Goal: Information Seeking & Learning: Find specific fact

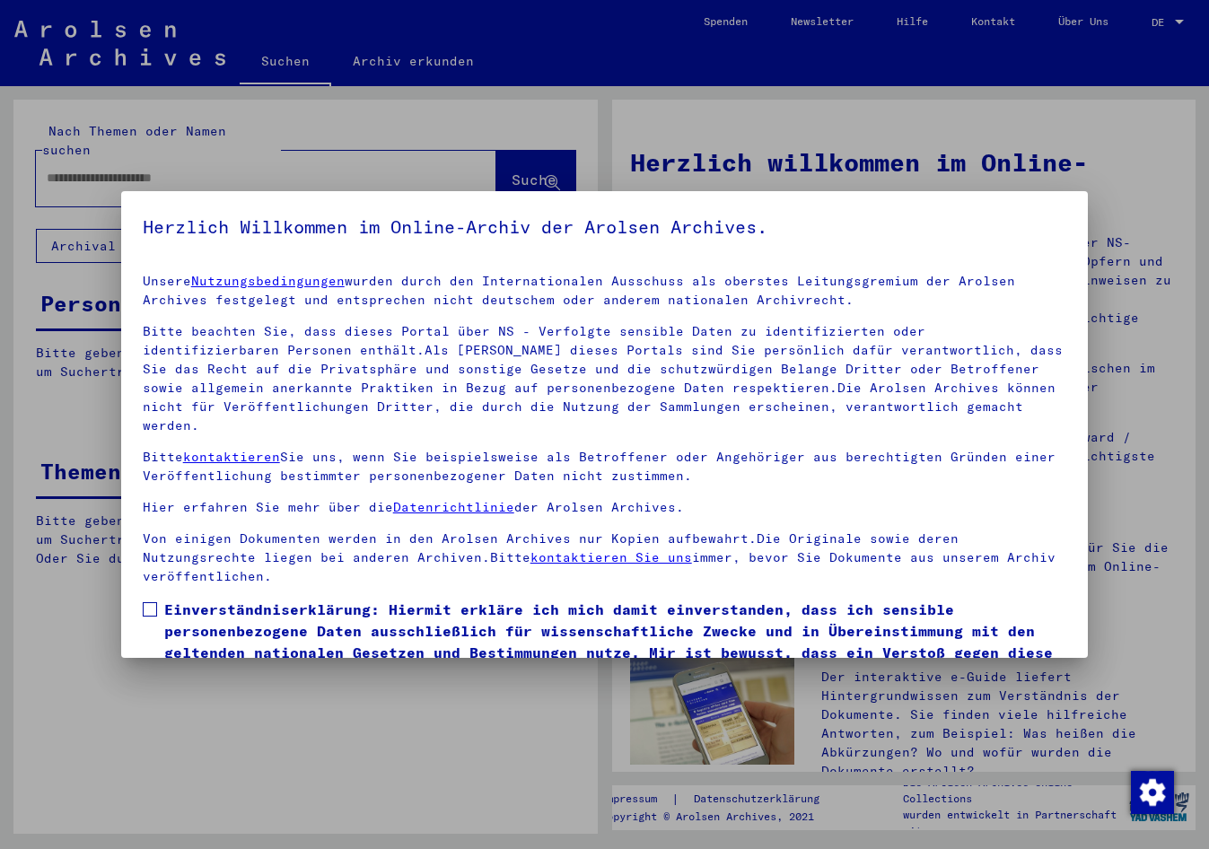
click at [159, 599] on label "Einverständniserklärung: Hiermit erkläre ich mich damit einverstanden, dass ich…" at bounding box center [605, 642] width 924 height 86
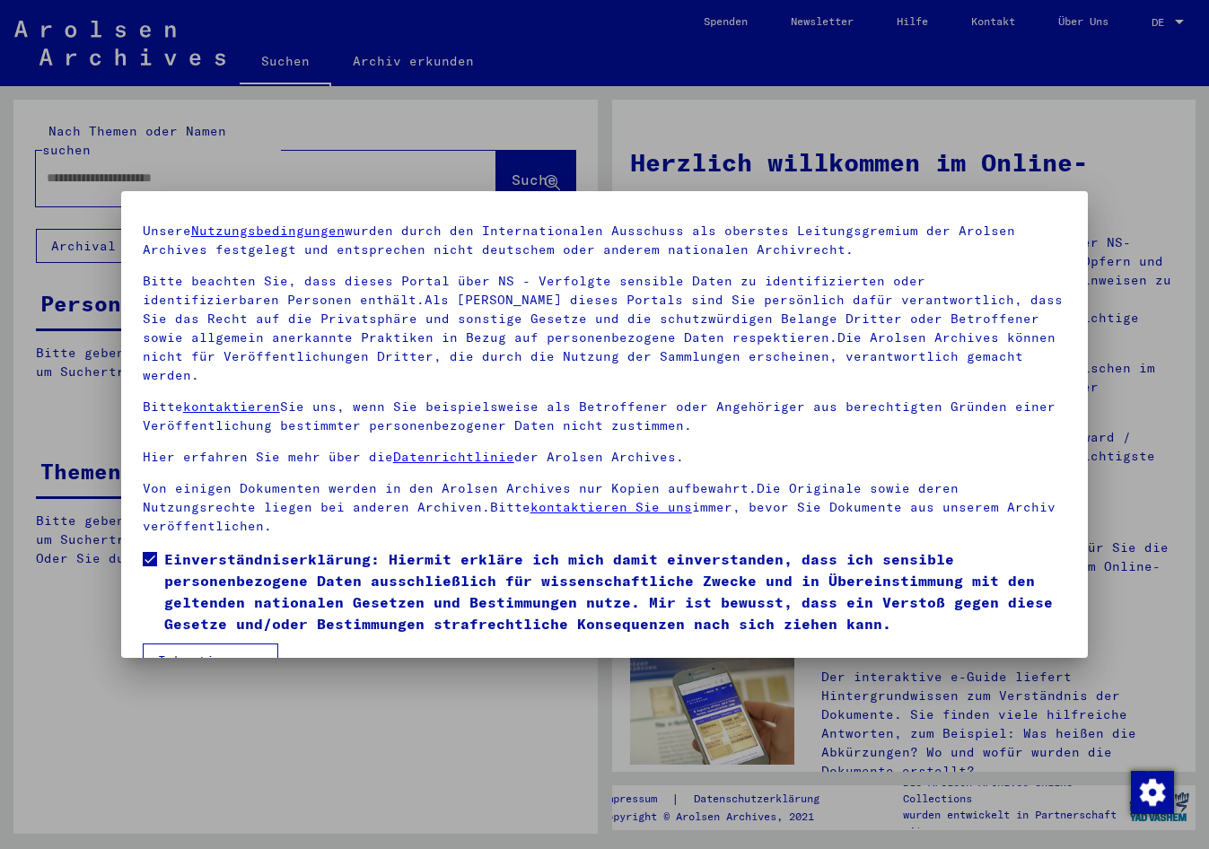
scroll to position [73, 0]
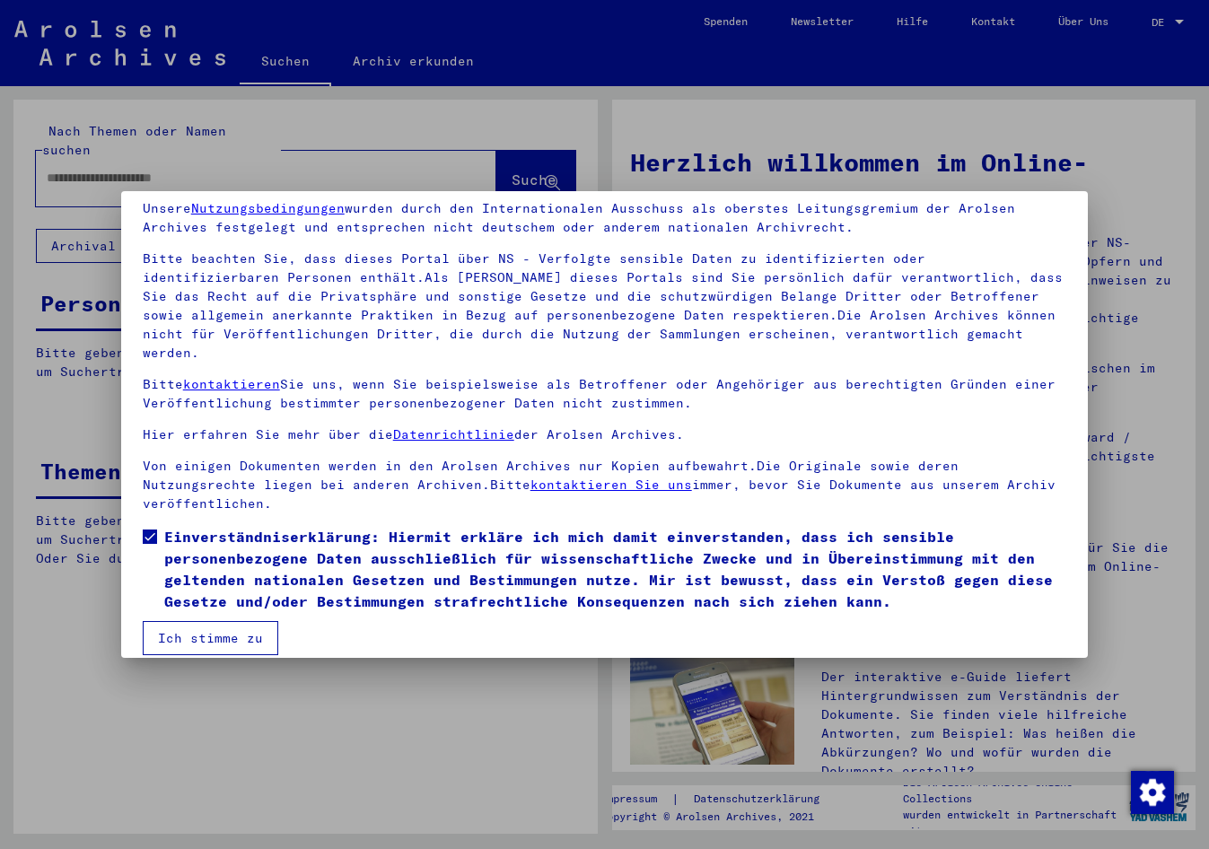
click at [186, 630] on button "Ich stimme zu" at bounding box center [211, 638] width 136 height 34
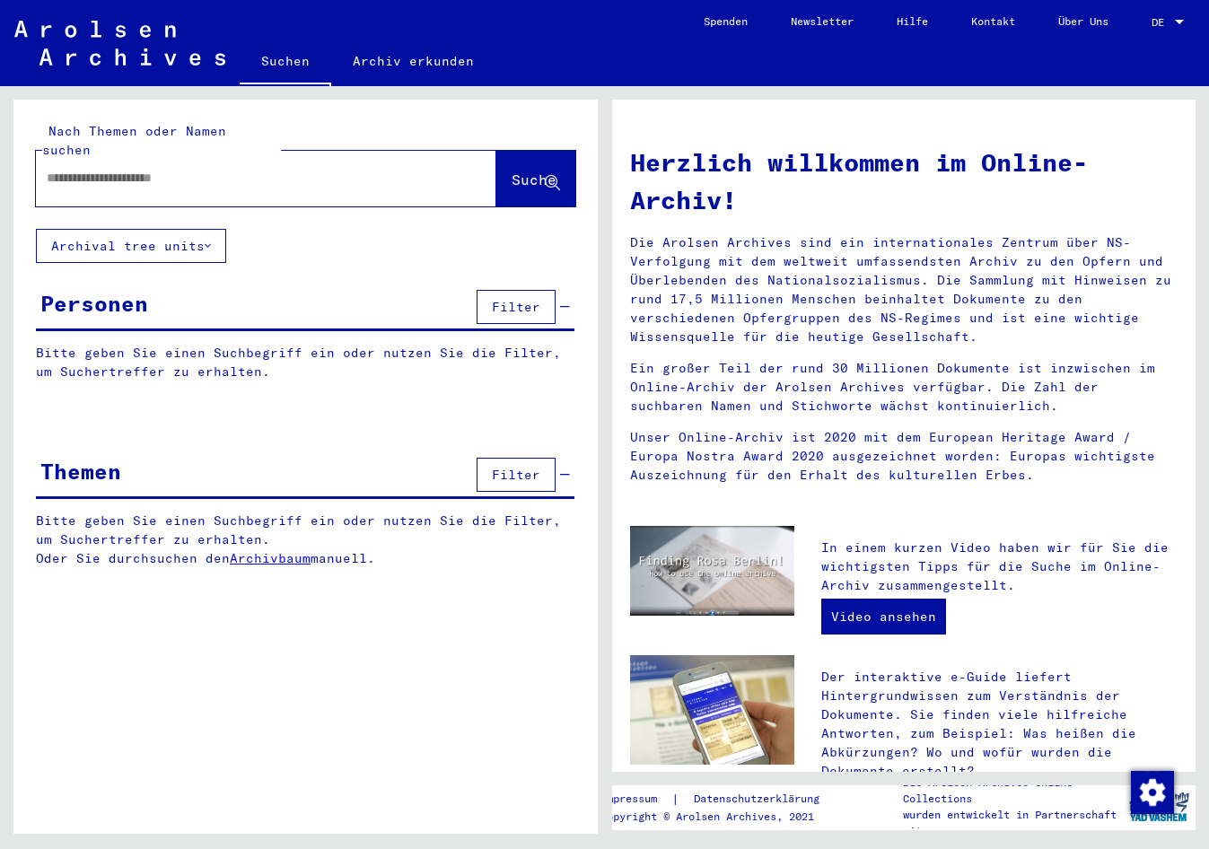
paste input "*******"
type input "**********"
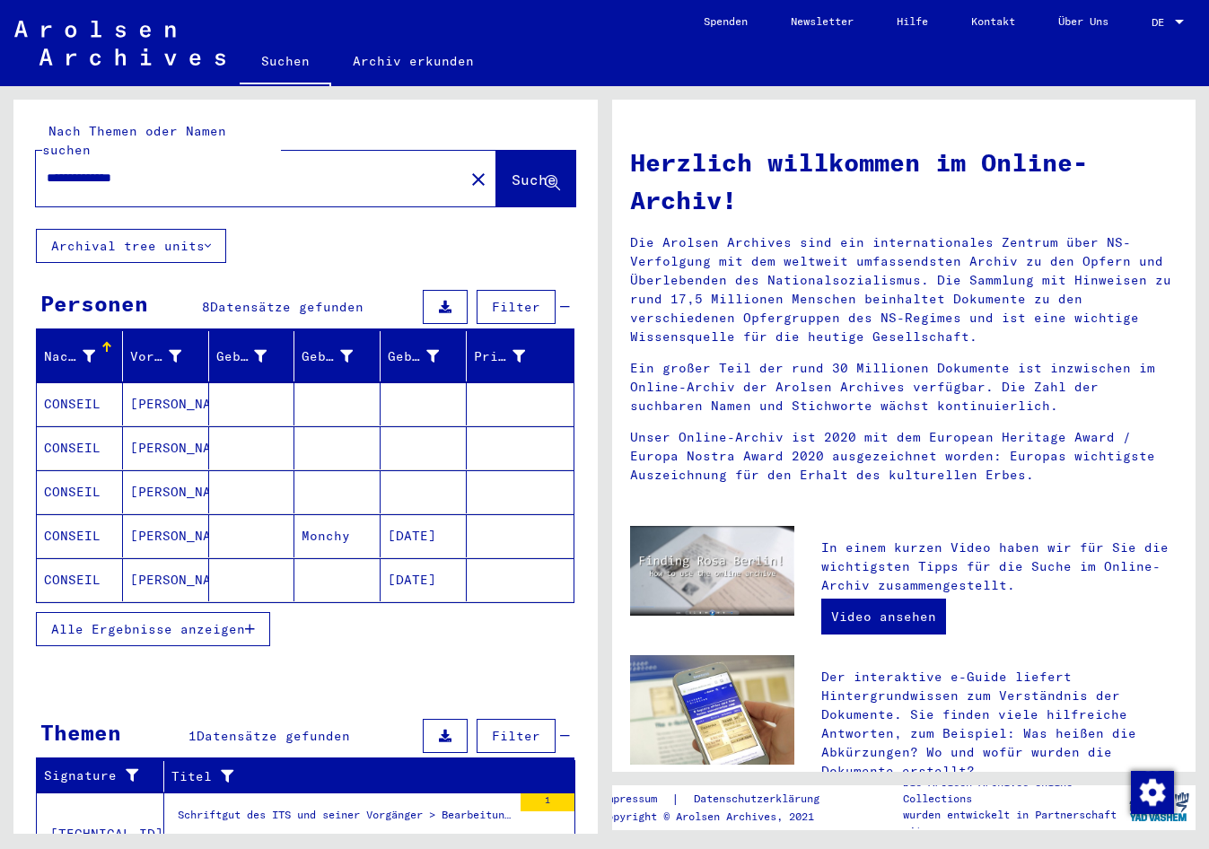
click at [415, 523] on mat-cell "[DATE]" at bounding box center [424, 535] width 86 height 43
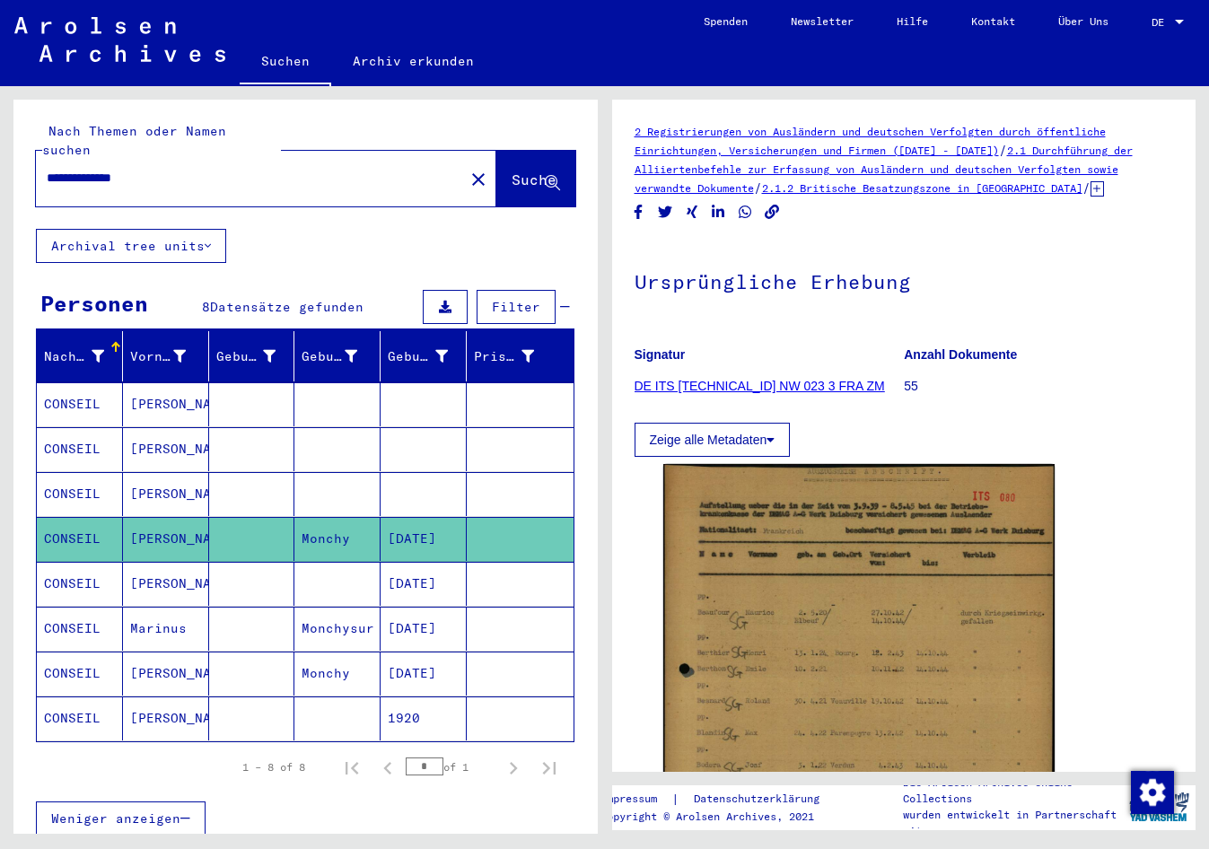
click at [407, 696] on mat-cell "1920" at bounding box center [424, 718] width 86 height 44
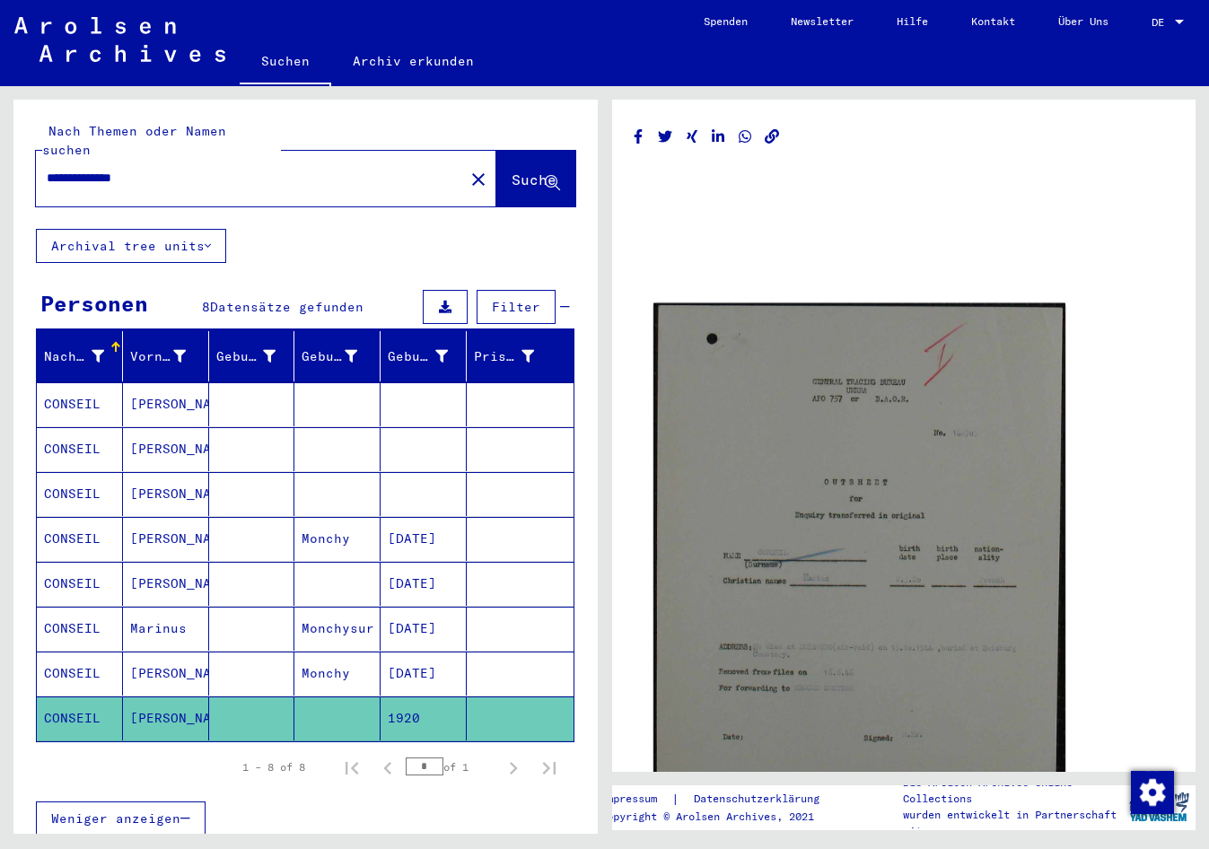
click at [774, 587] on img at bounding box center [858, 567] width 411 height 528
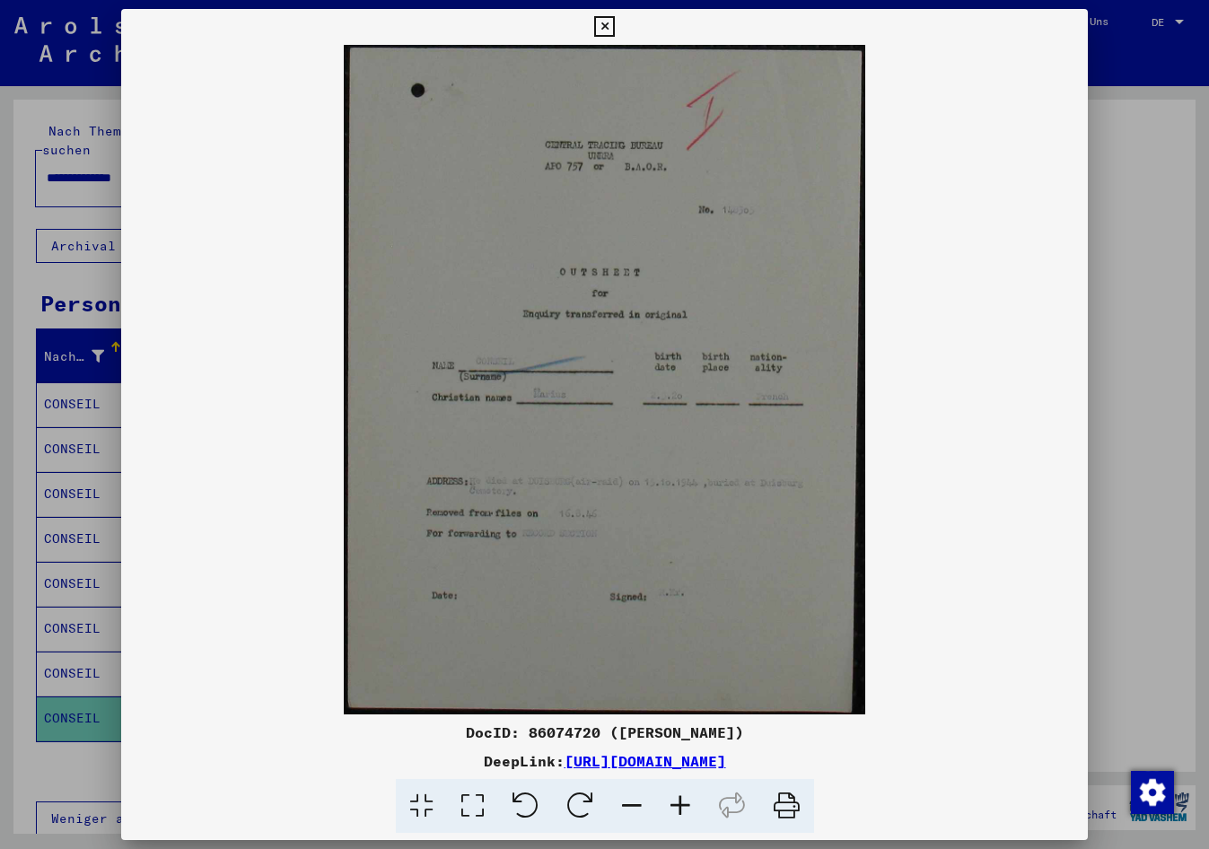
click at [59, 672] on div at bounding box center [604, 424] width 1209 height 849
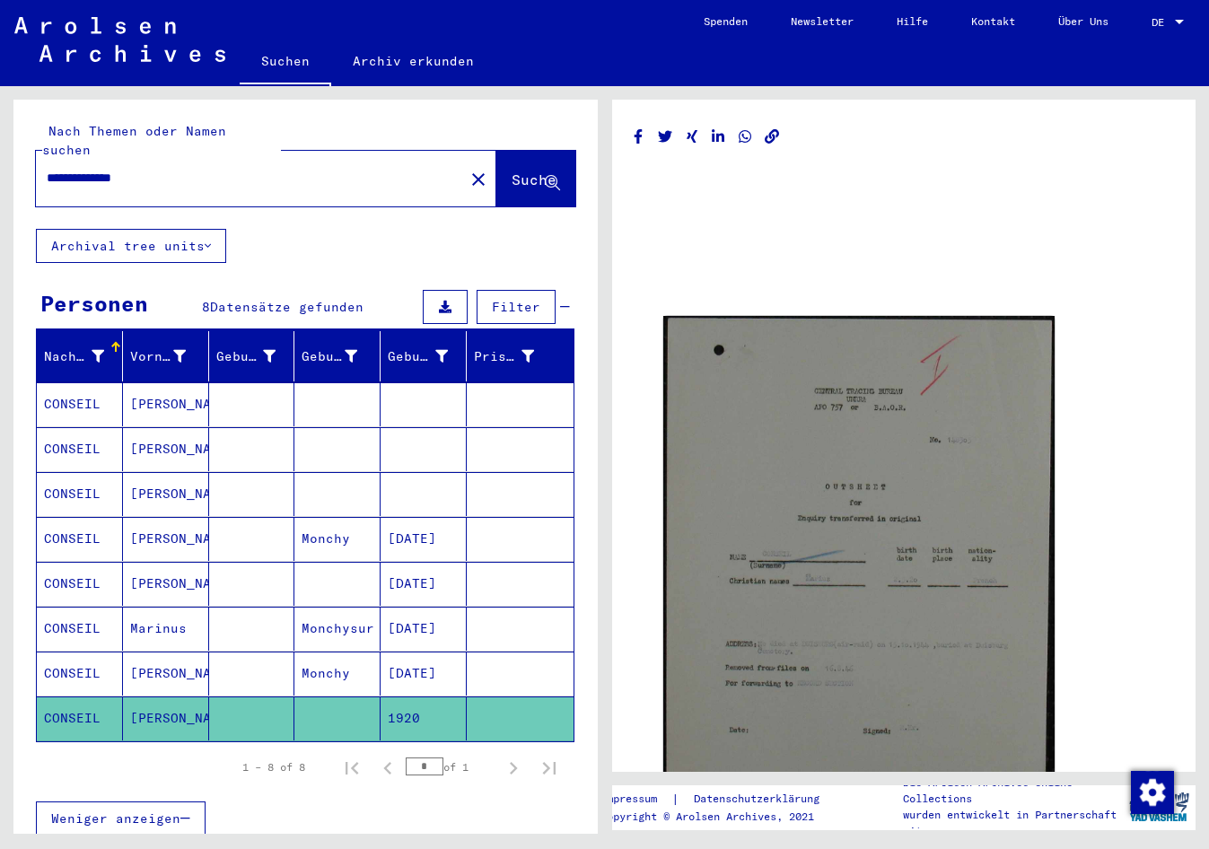
click at [416, 652] on mat-cell "[DATE]" at bounding box center [424, 674] width 86 height 44
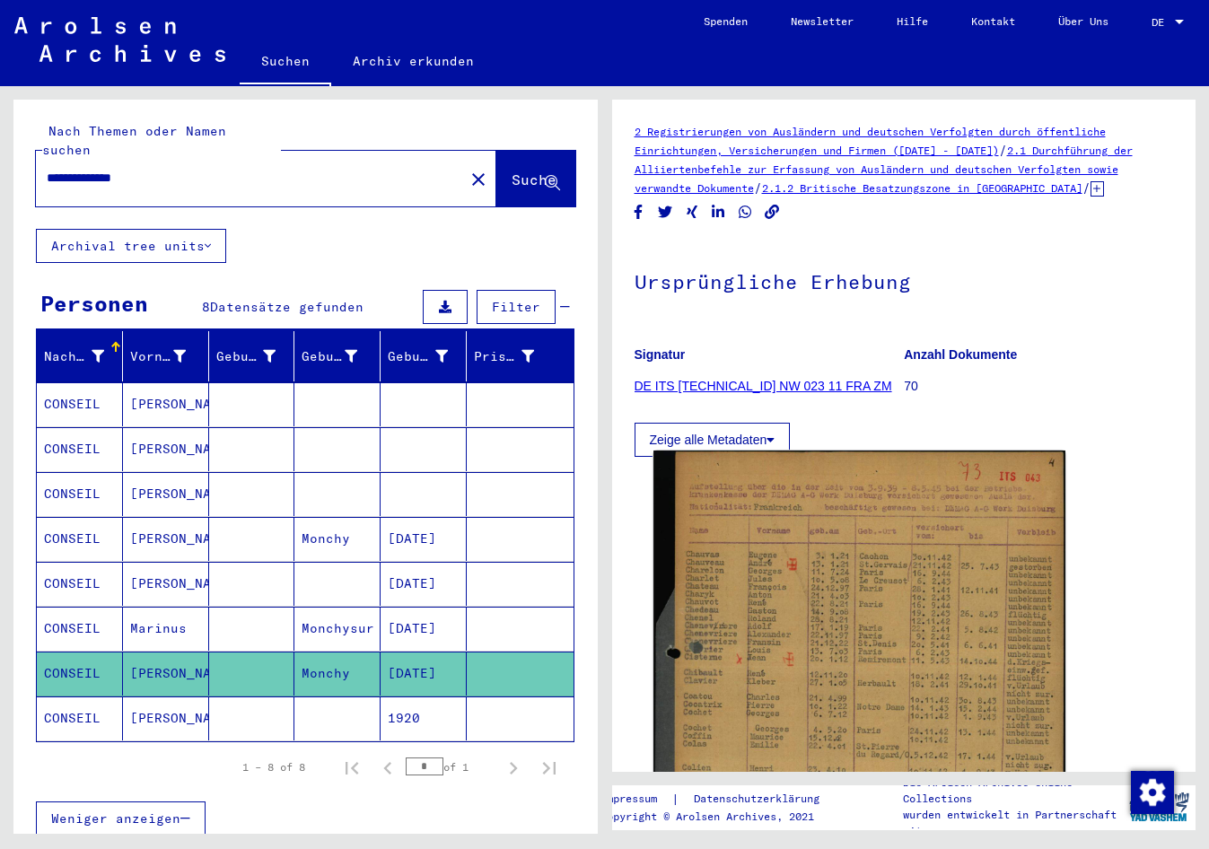
click at [747, 643] on img at bounding box center [858, 727] width 411 height 552
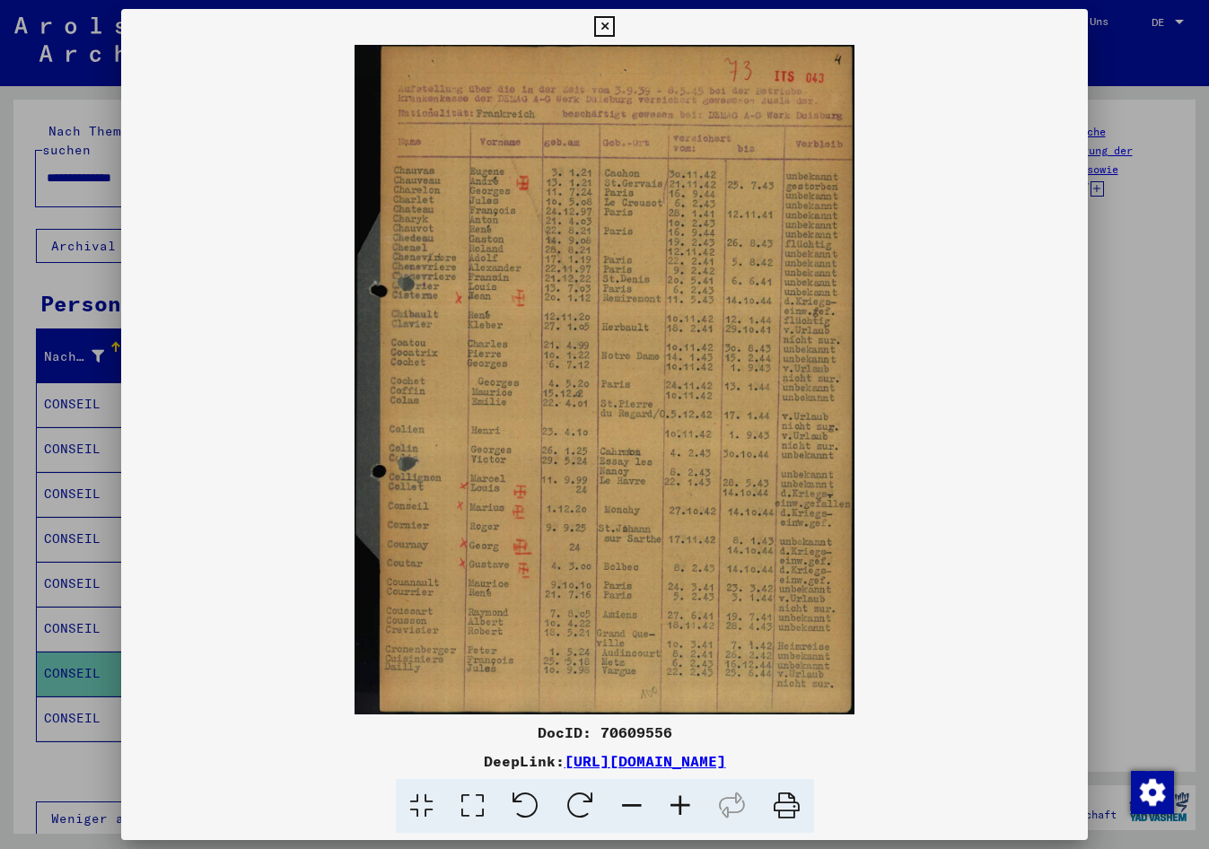
click at [669, 803] on icon at bounding box center [680, 806] width 48 height 55
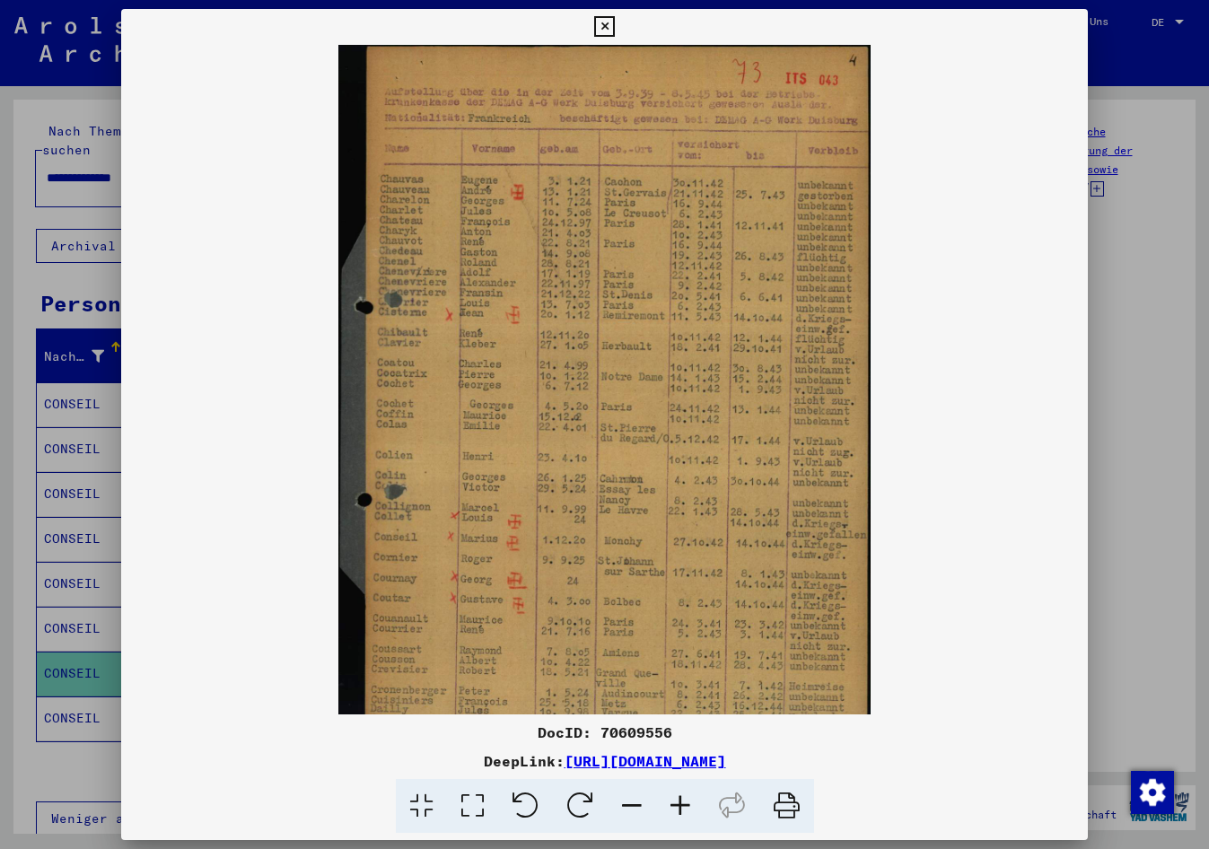
click at [669, 803] on icon at bounding box center [680, 806] width 48 height 55
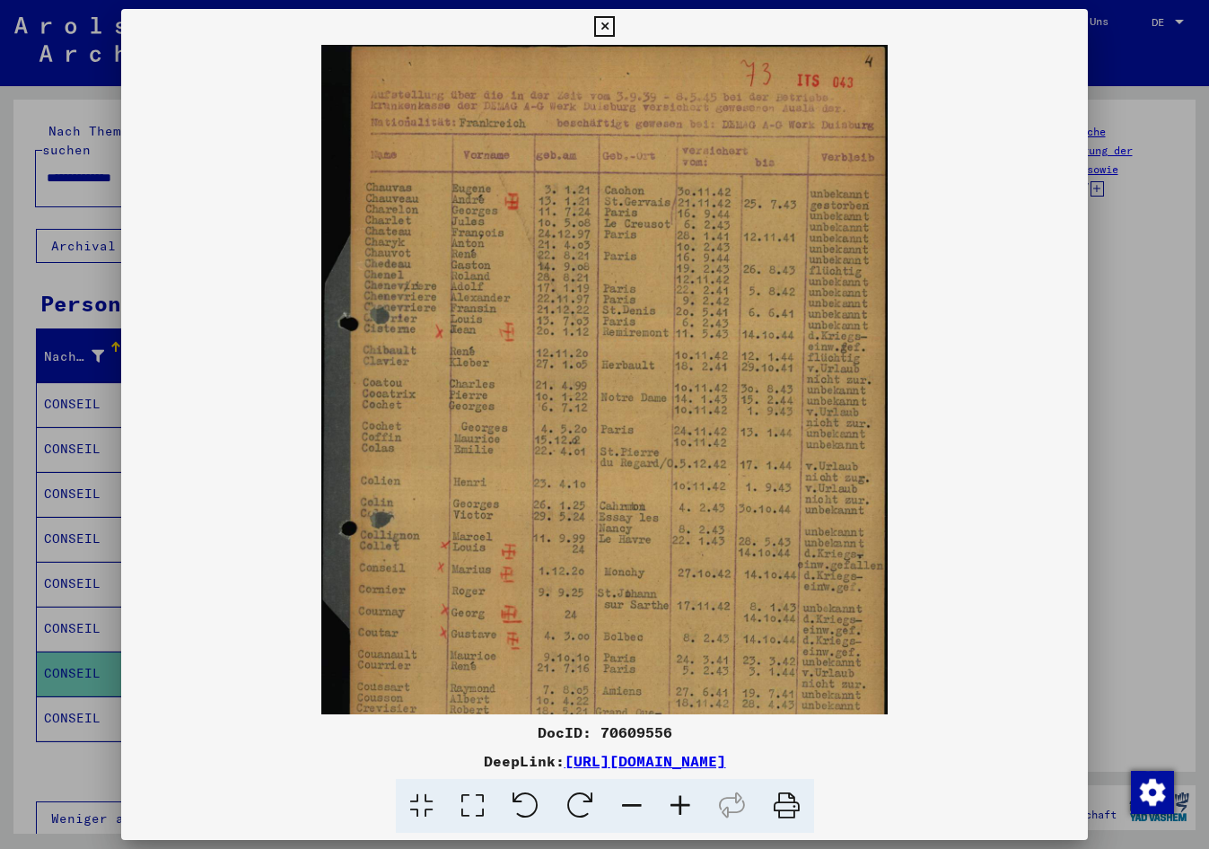
click at [669, 803] on icon at bounding box center [680, 806] width 48 height 55
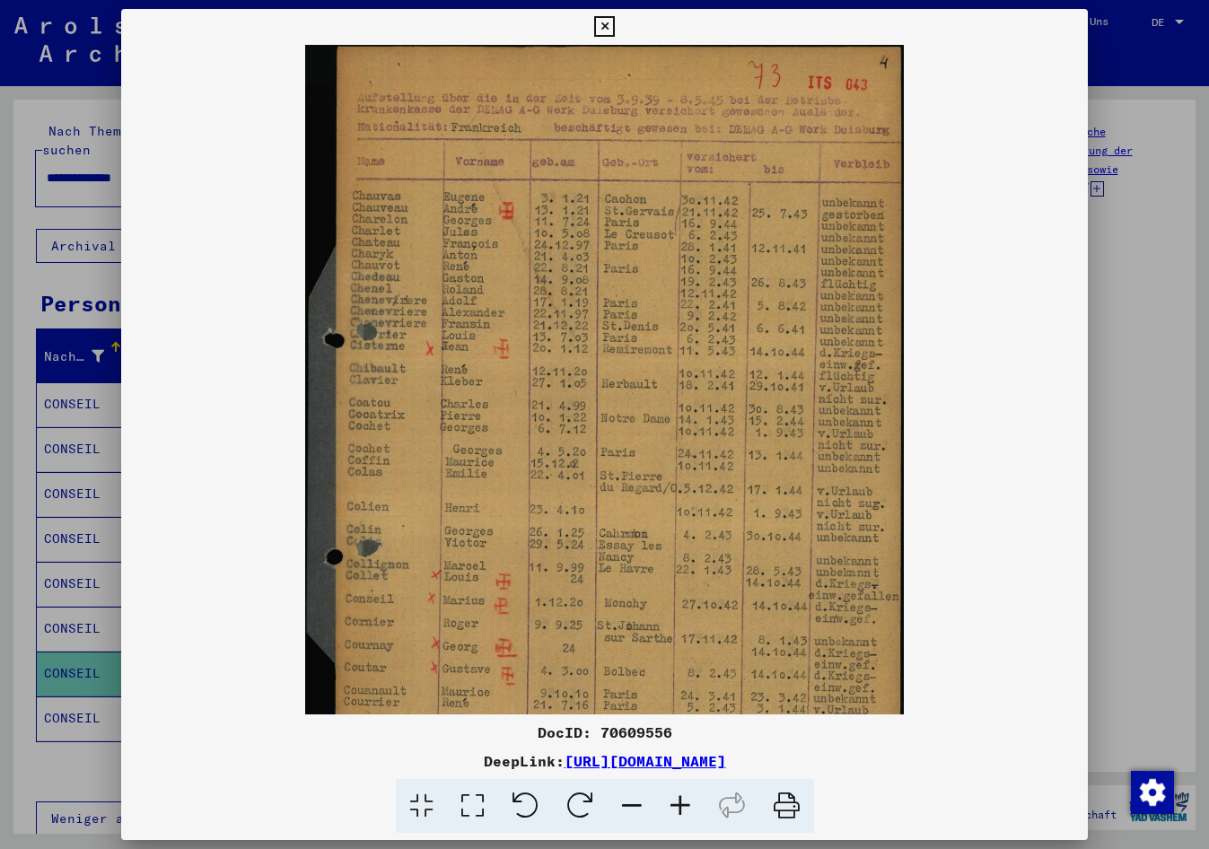
click at [669, 803] on icon at bounding box center [680, 806] width 48 height 55
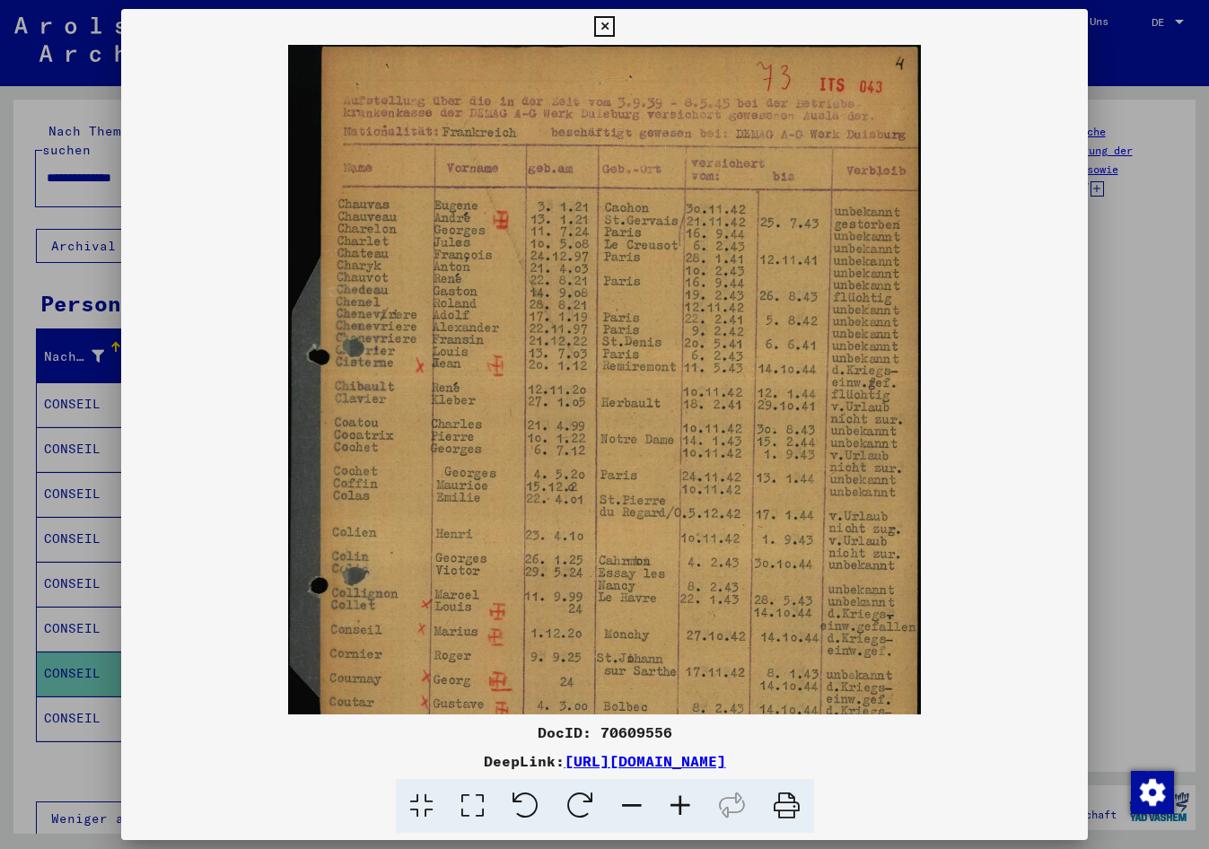
click at [669, 803] on icon at bounding box center [680, 806] width 48 height 55
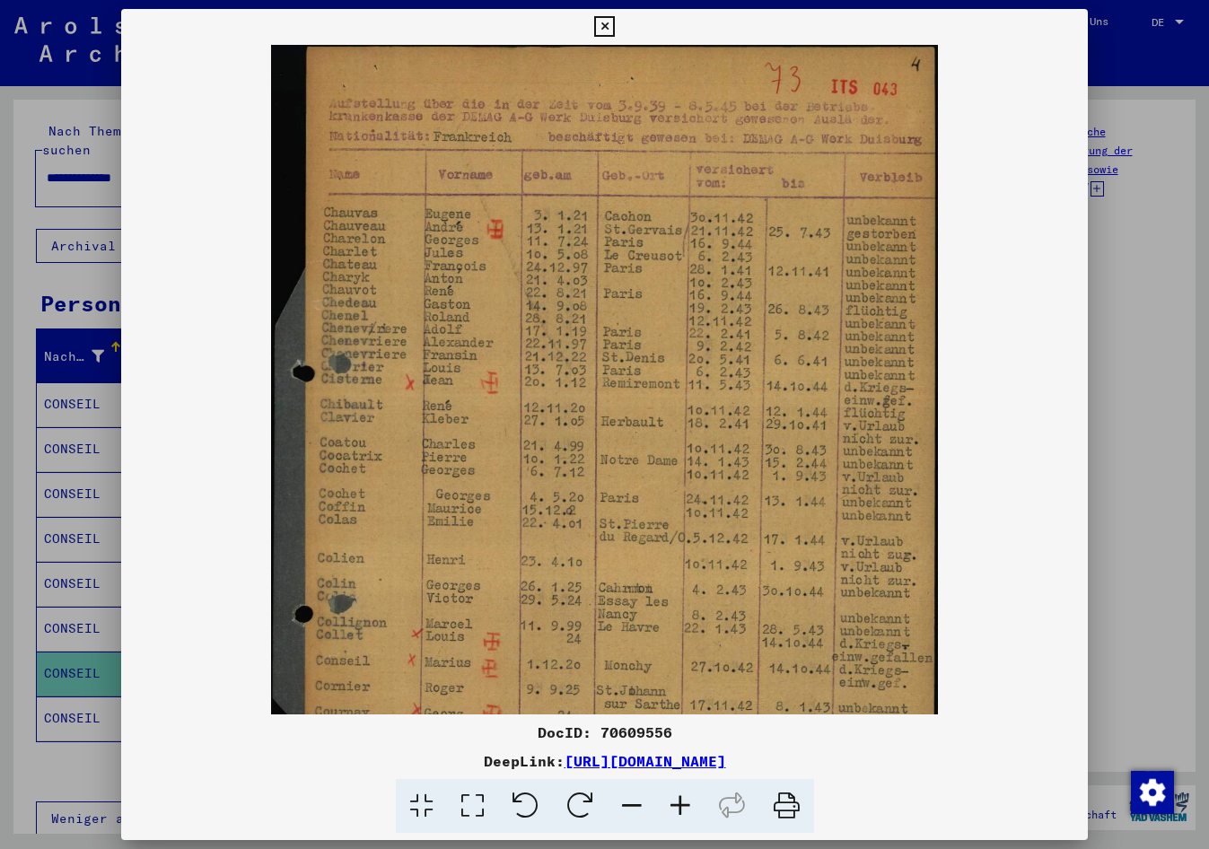
click at [669, 803] on icon at bounding box center [680, 806] width 48 height 55
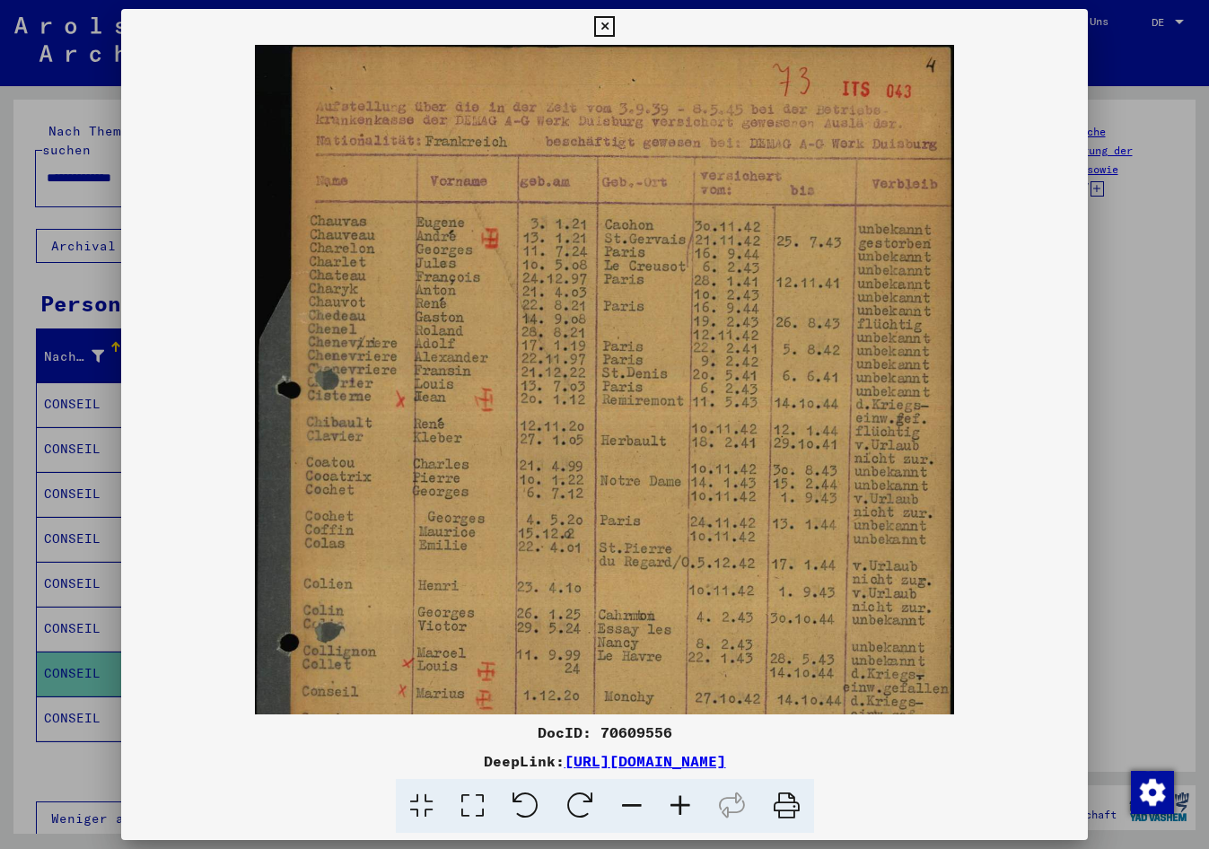
click at [669, 803] on icon at bounding box center [680, 806] width 48 height 55
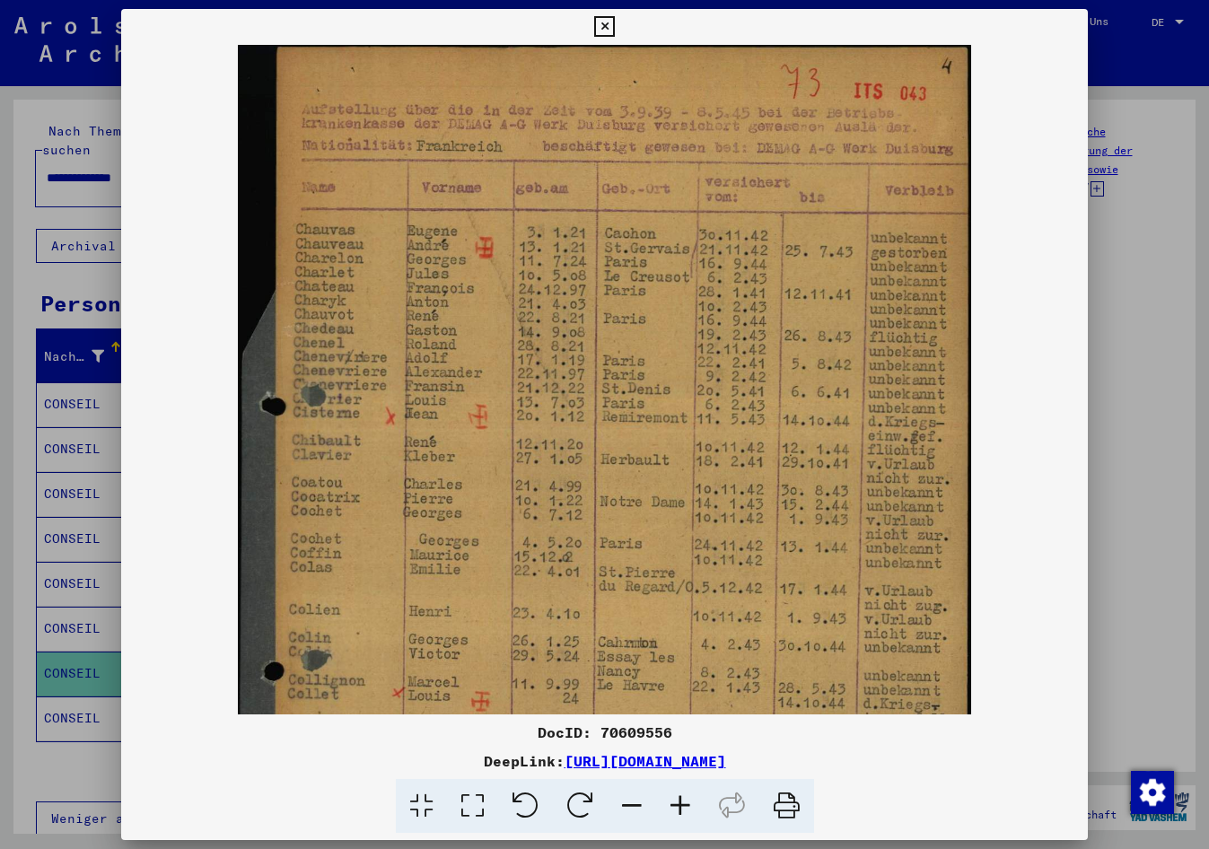
click at [669, 803] on icon at bounding box center [680, 806] width 48 height 55
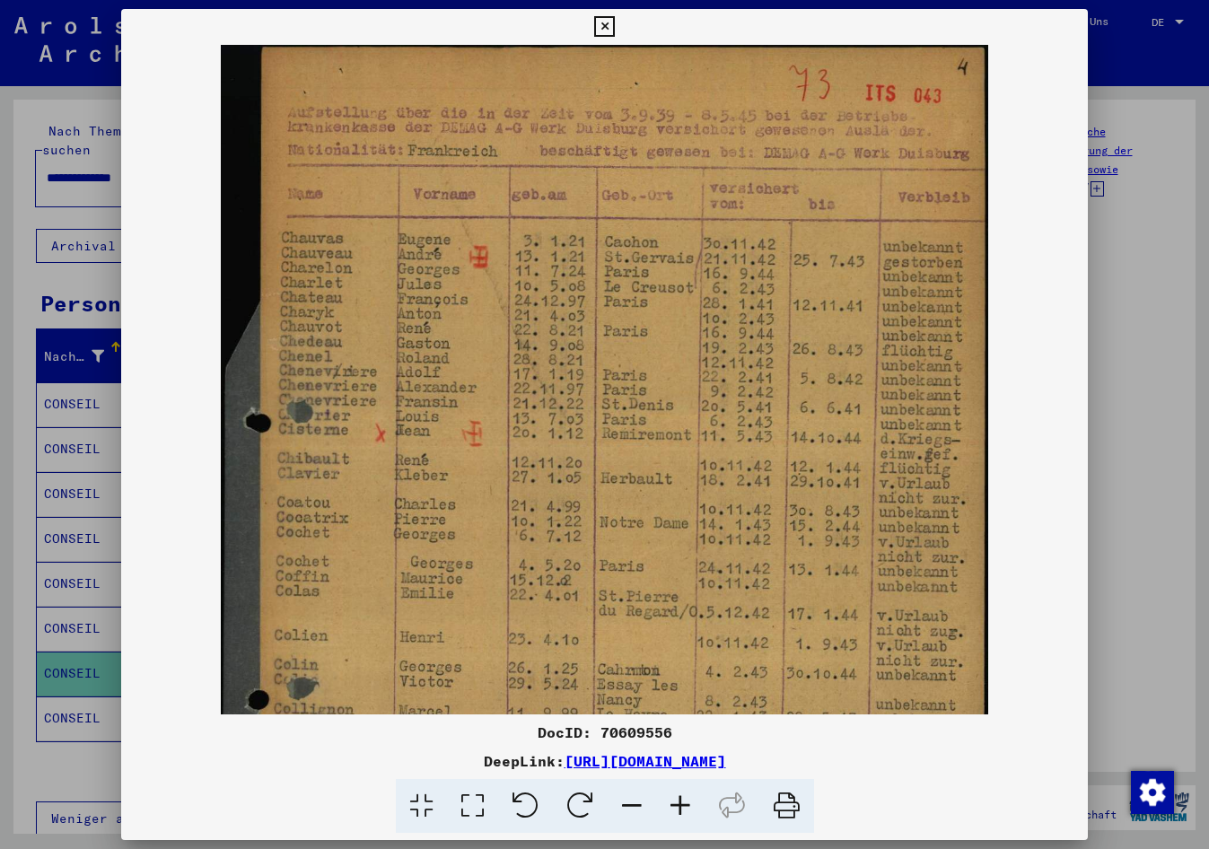
click at [669, 803] on icon at bounding box center [680, 806] width 48 height 55
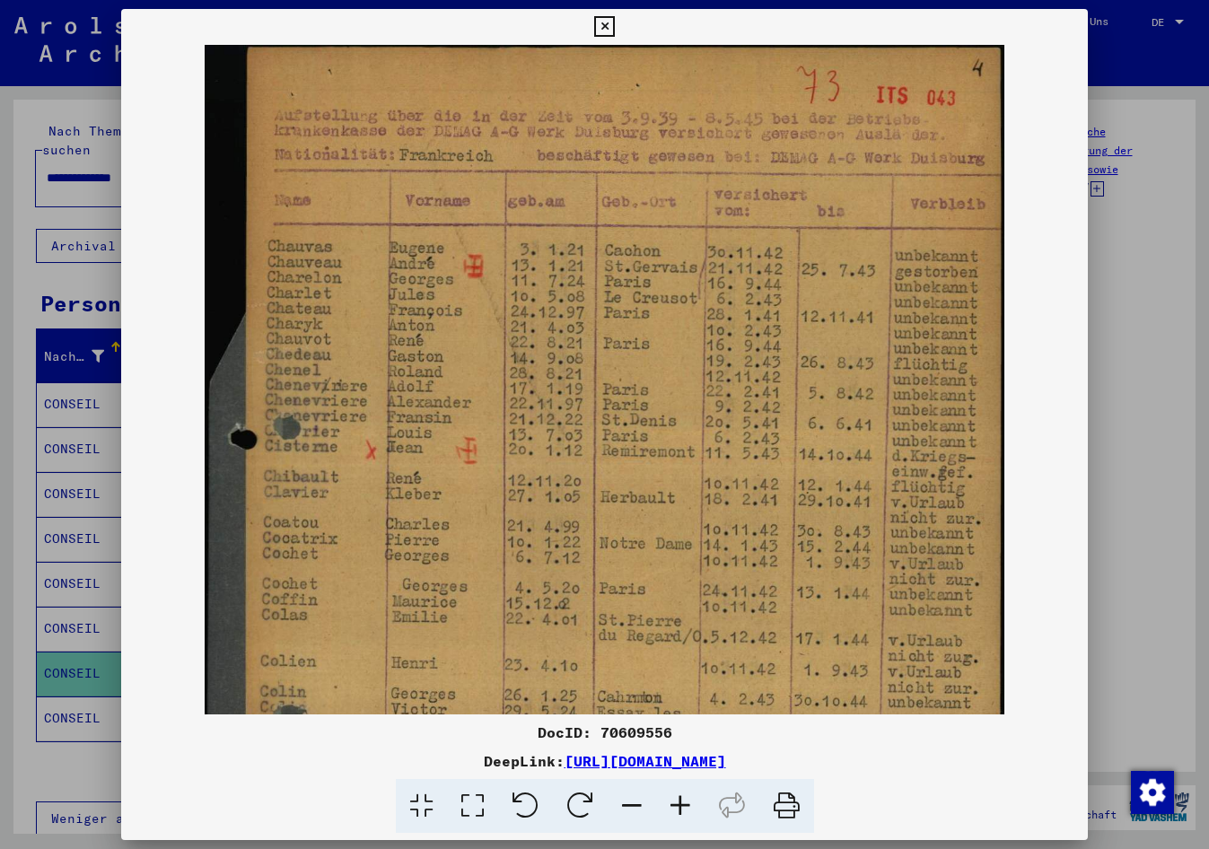
click at [669, 803] on icon at bounding box center [680, 806] width 48 height 55
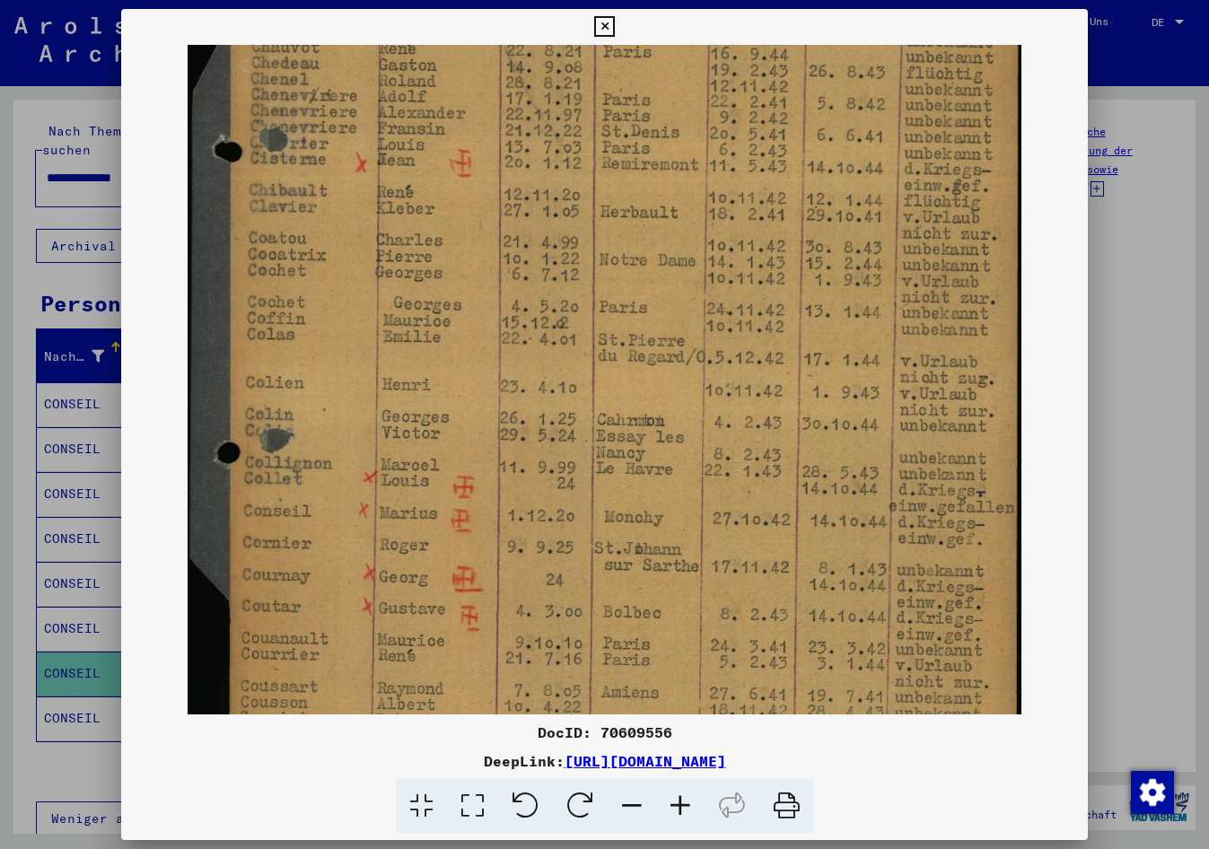
scroll to position [305, 0]
drag, startPoint x: 551, startPoint y: 626, endPoint x: 588, endPoint y: 320, distance: 307.3
click at [588, 320] on img at bounding box center [605, 299] width 834 height 1118
click at [45, 766] on div at bounding box center [604, 424] width 1209 height 849
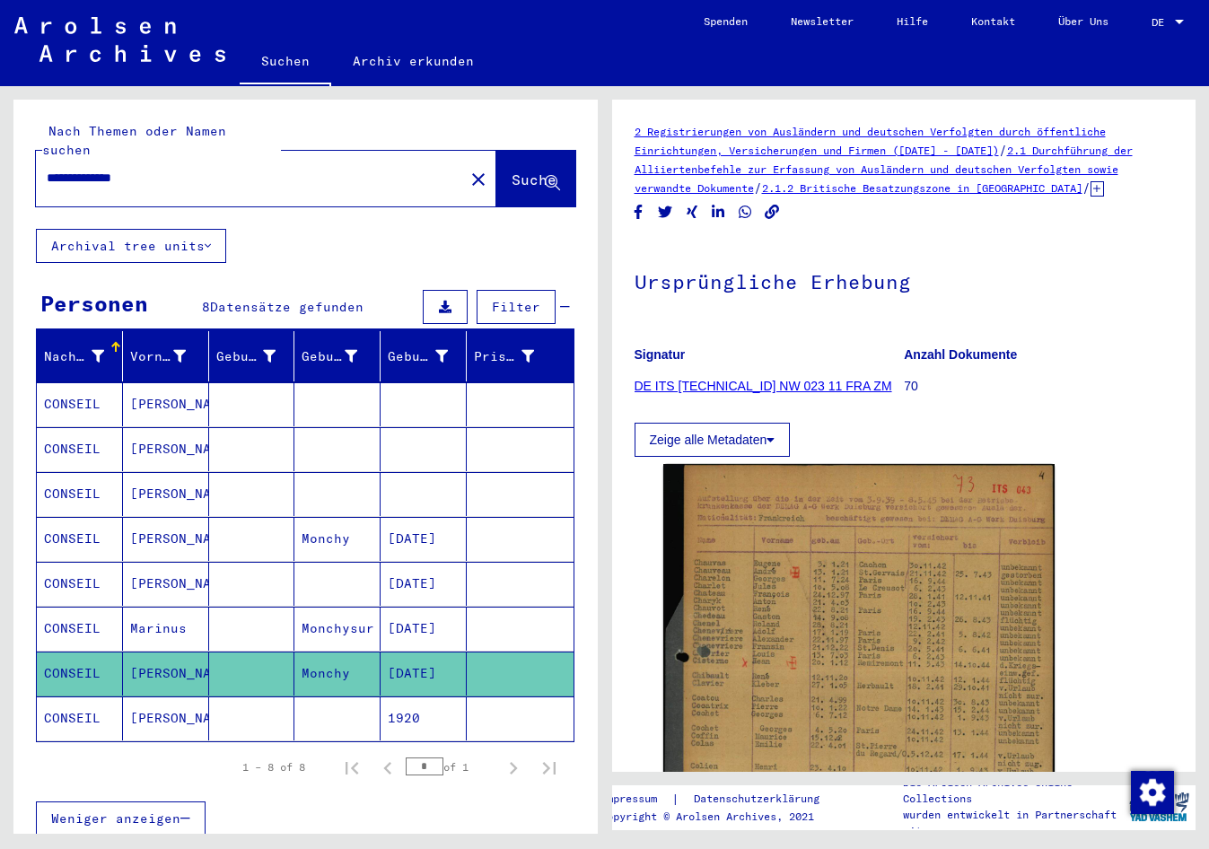
click at [419, 607] on mat-cell "[DATE]" at bounding box center [424, 629] width 86 height 44
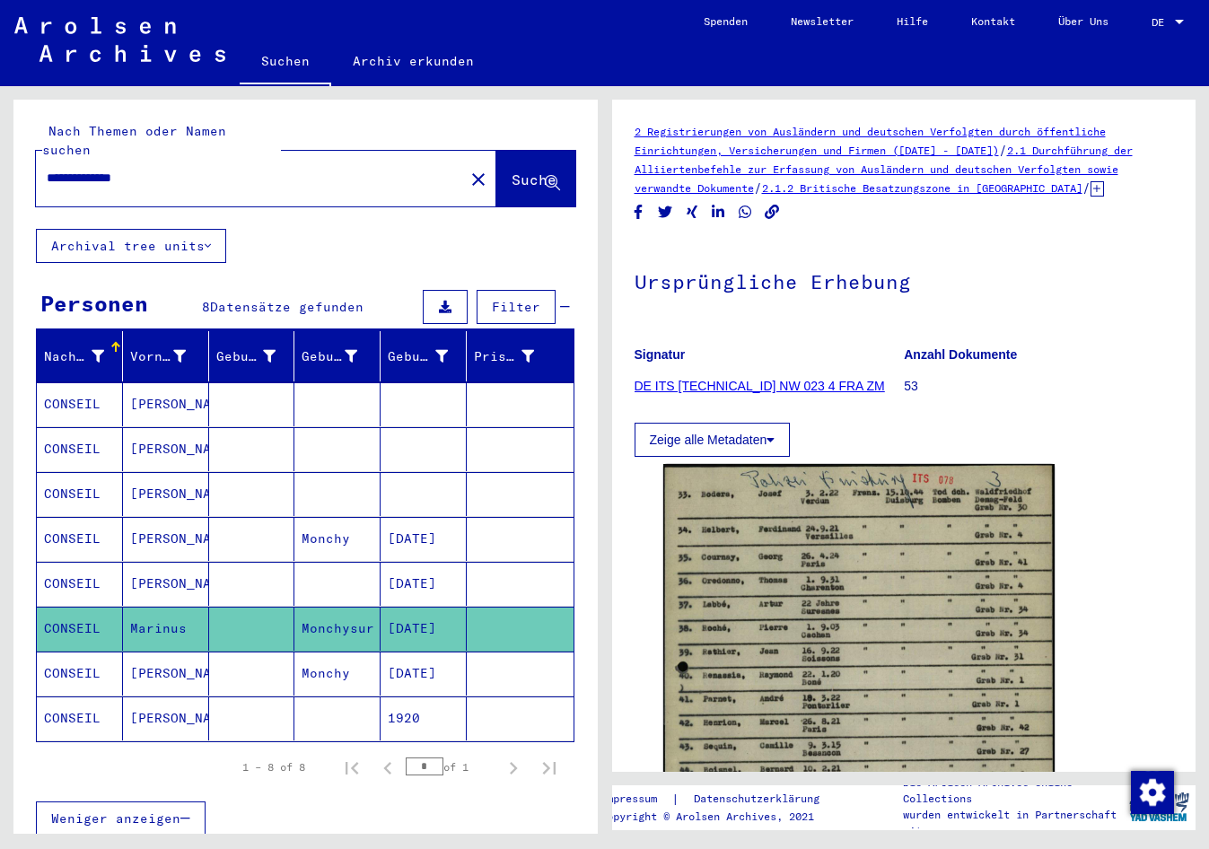
click at [423, 562] on mat-cell "[DATE]" at bounding box center [424, 584] width 86 height 44
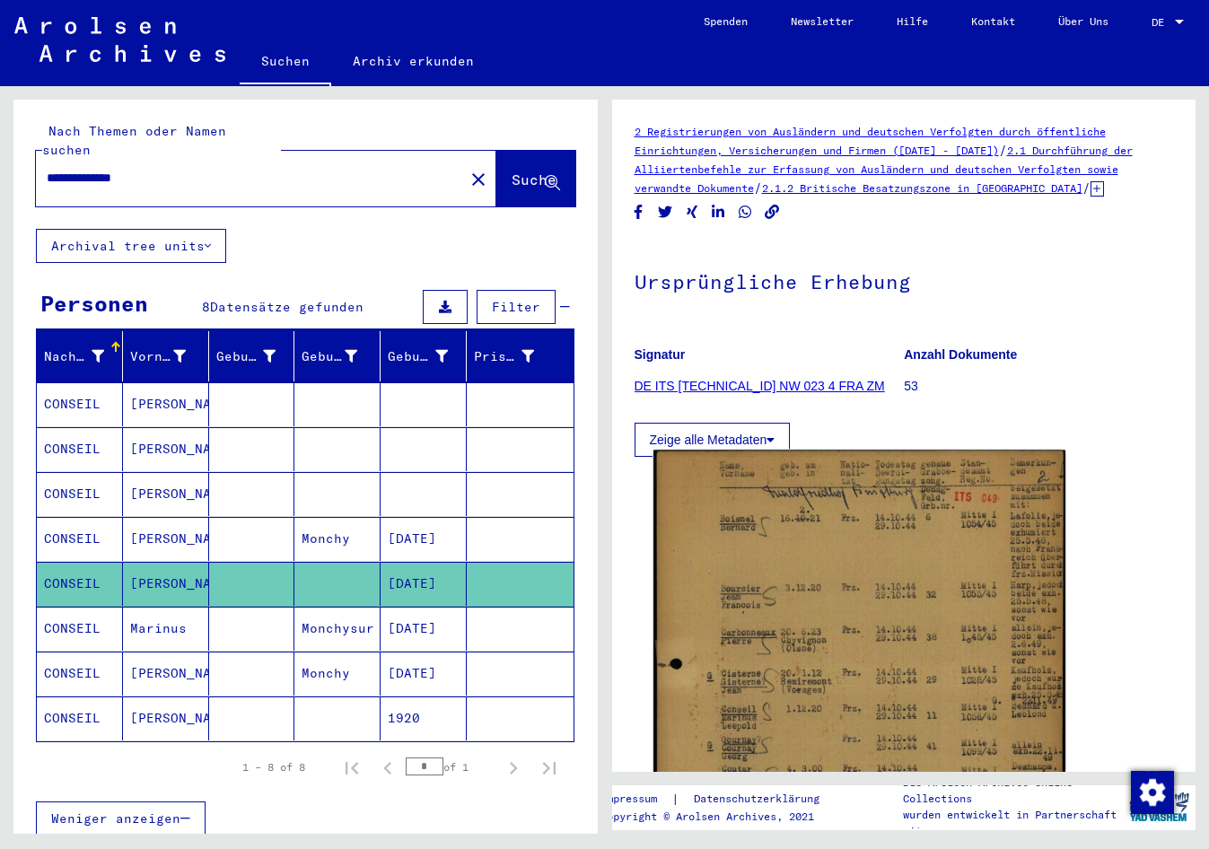
click at [792, 589] on img at bounding box center [858, 738] width 411 height 575
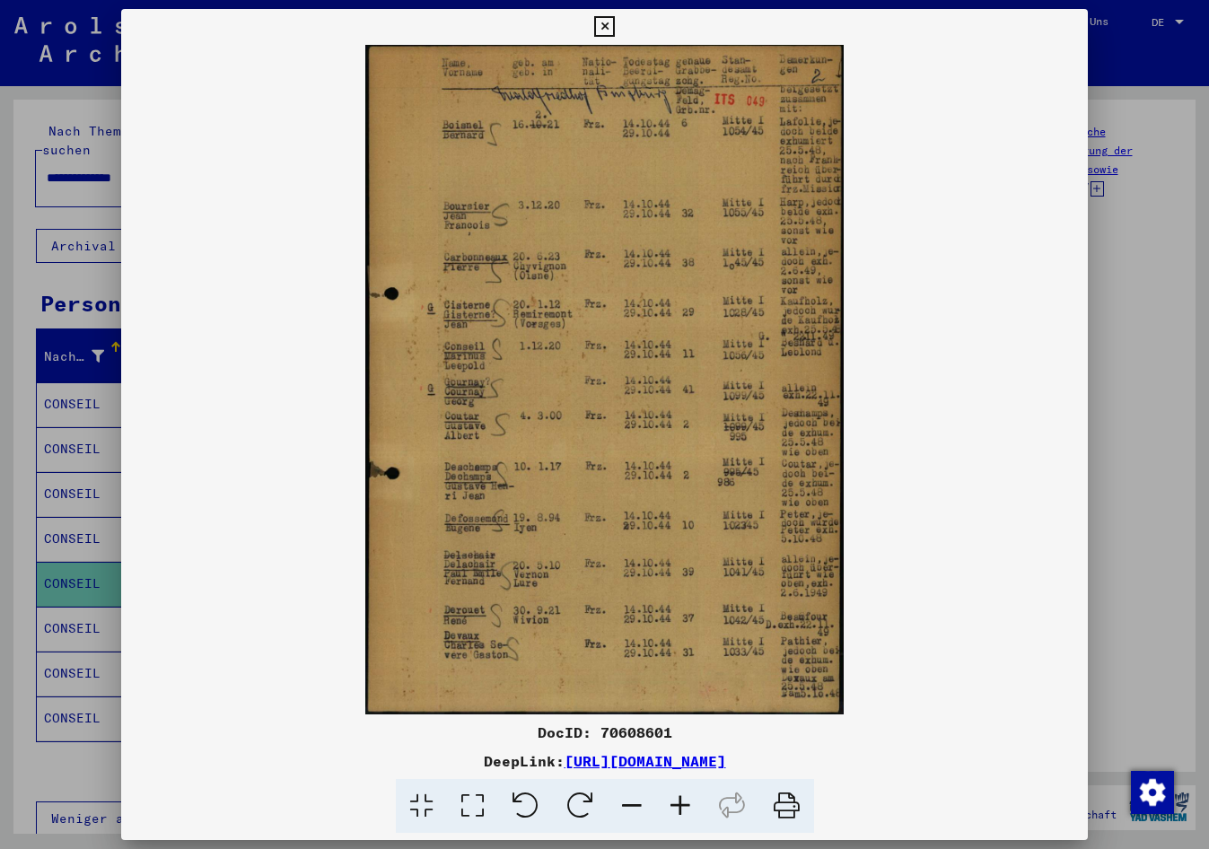
click at [679, 806] on icon at bounding box center [680, 806] width 48 height 55
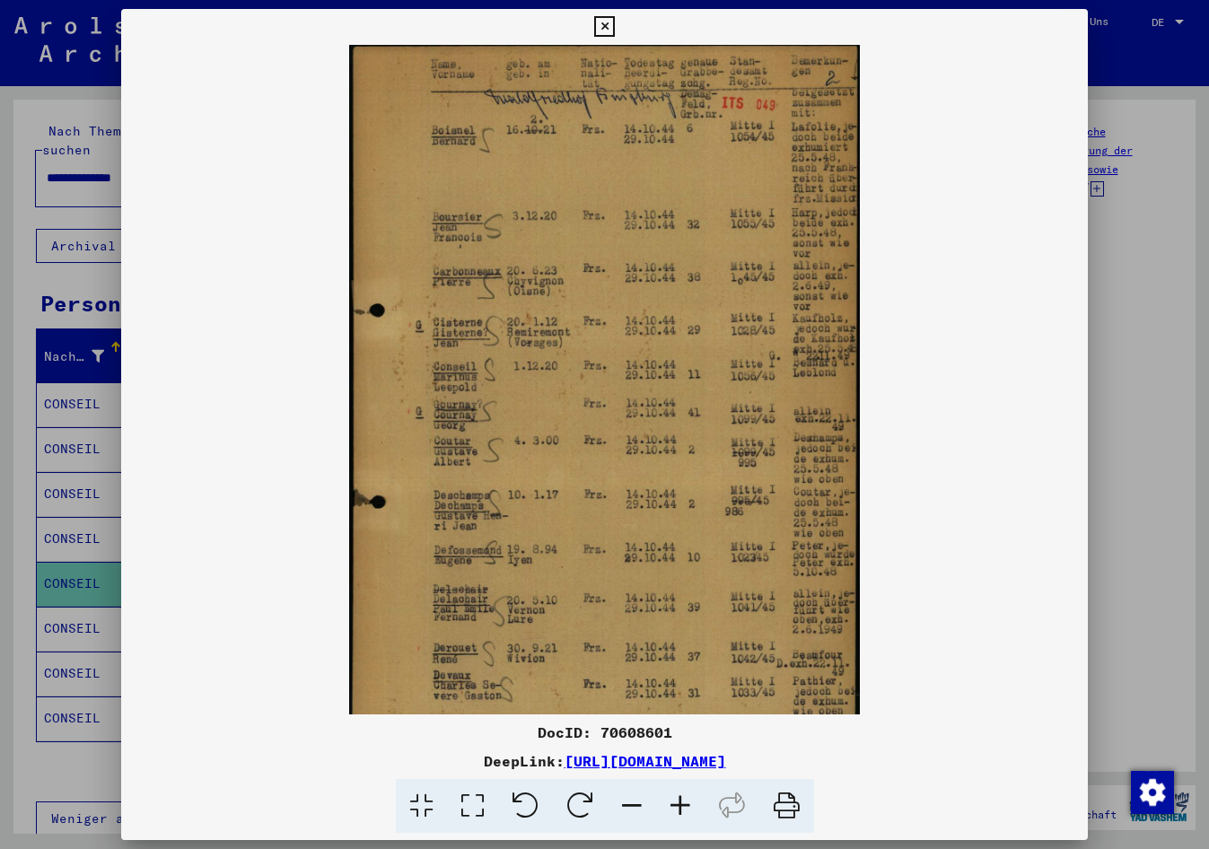
click at [678, 807] on icon at bounding box center [680, 806] width 48 height 55
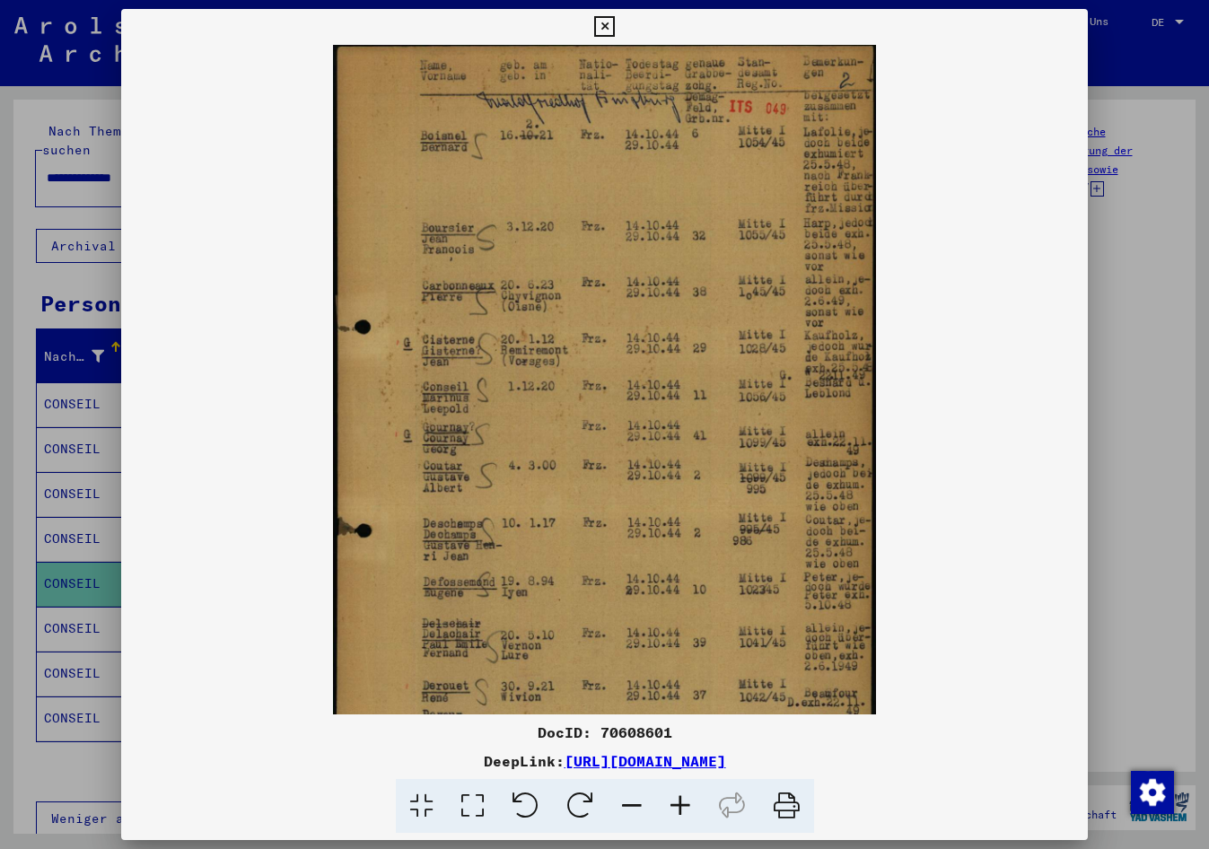
click at [678, 807] on icon at bounding box center [680, 806] width 48 height 55
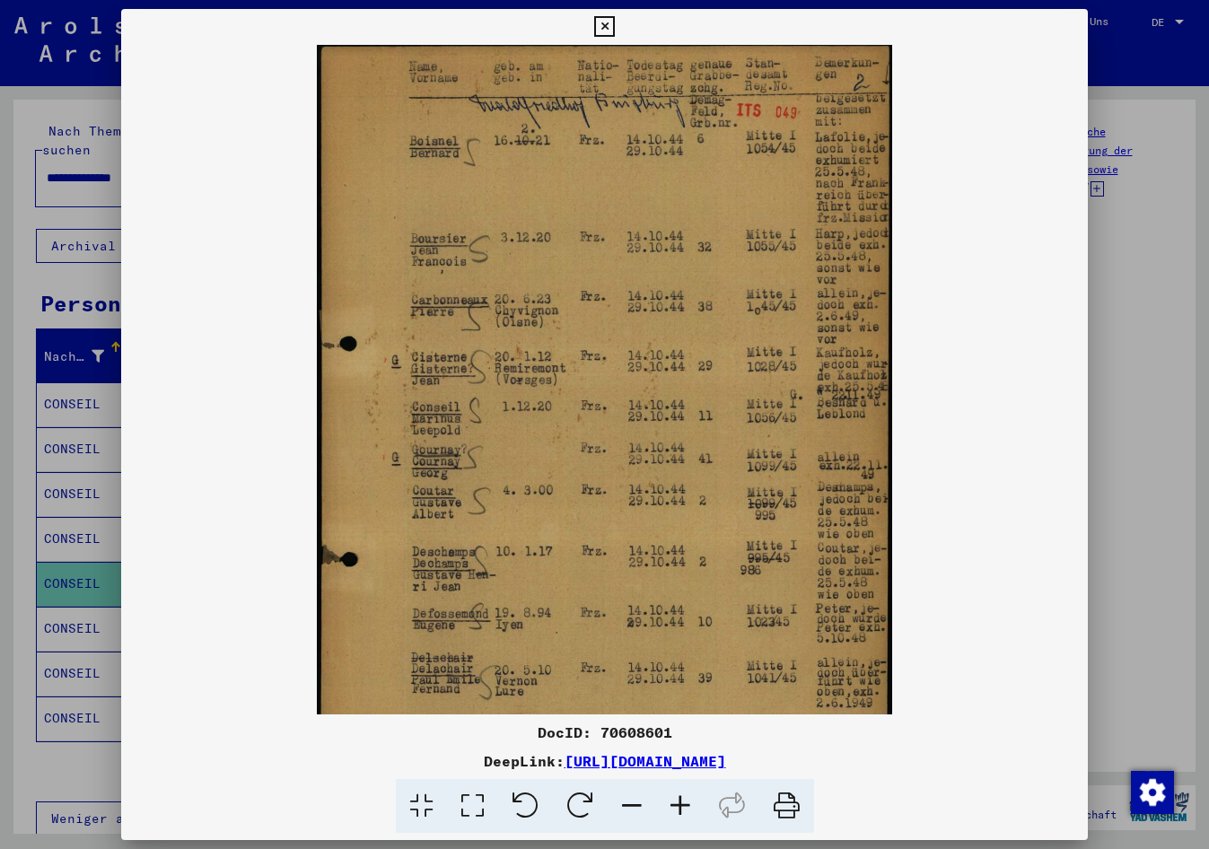
click at [678, 807] on icon at bounding box center [680, 806] width 48 height 55
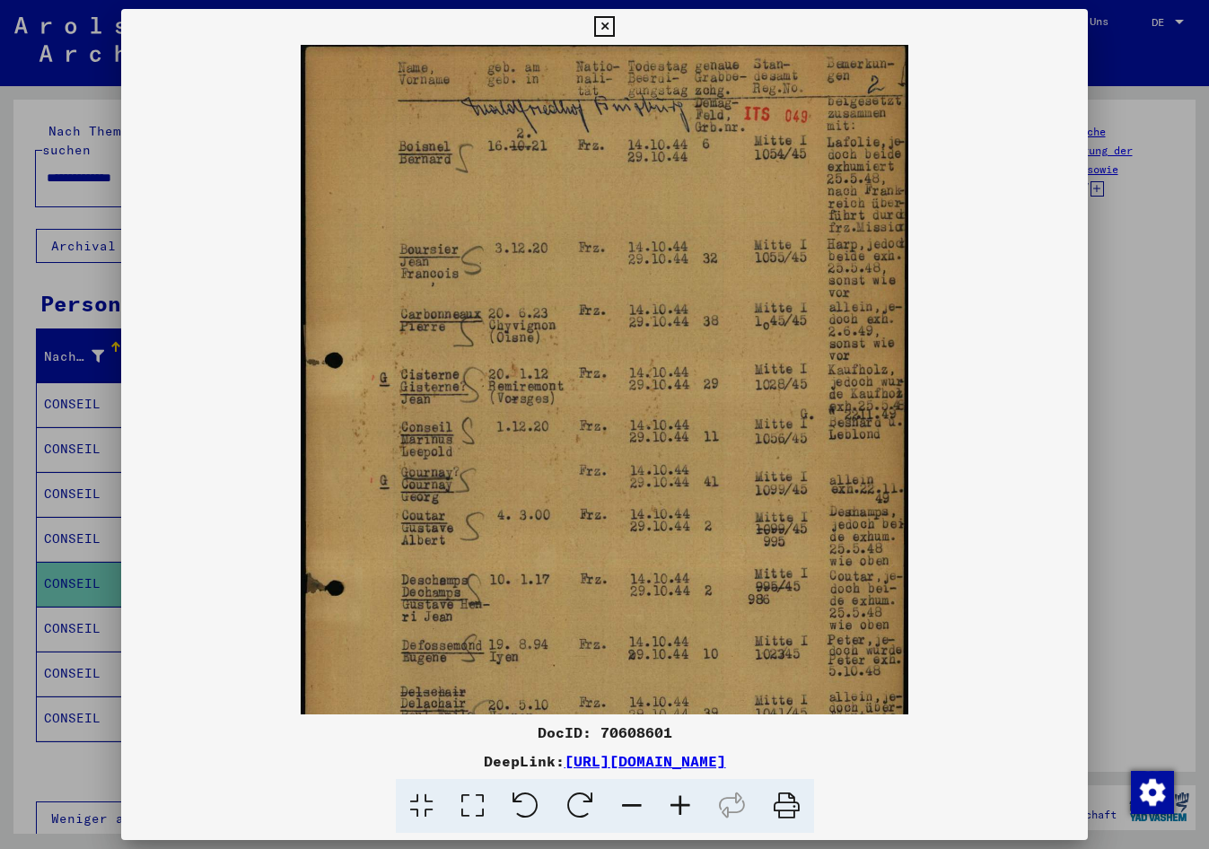
click at [678, 807] on icon at bounding box center [680, 806] width 48 height 55
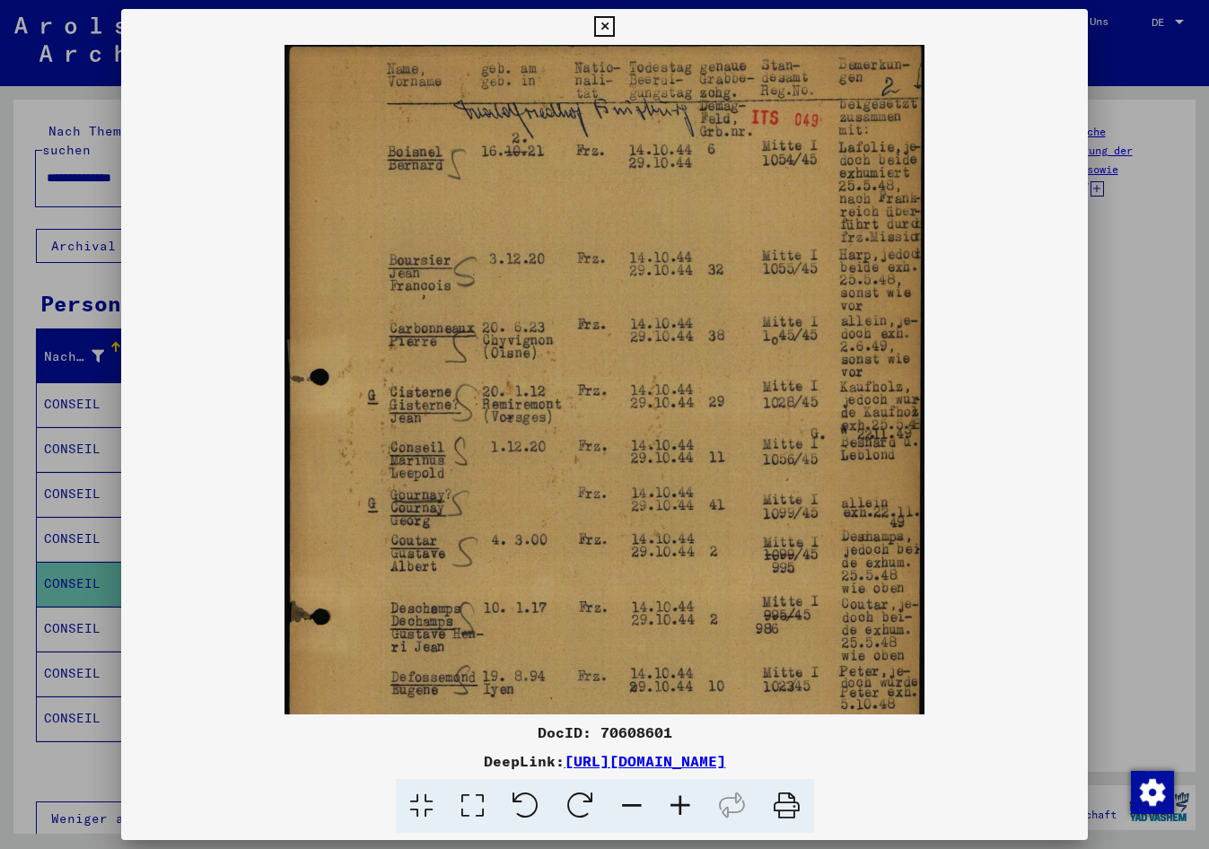
click at [678, 807] on icon at bounding box center [680, 806] width 48 height 55
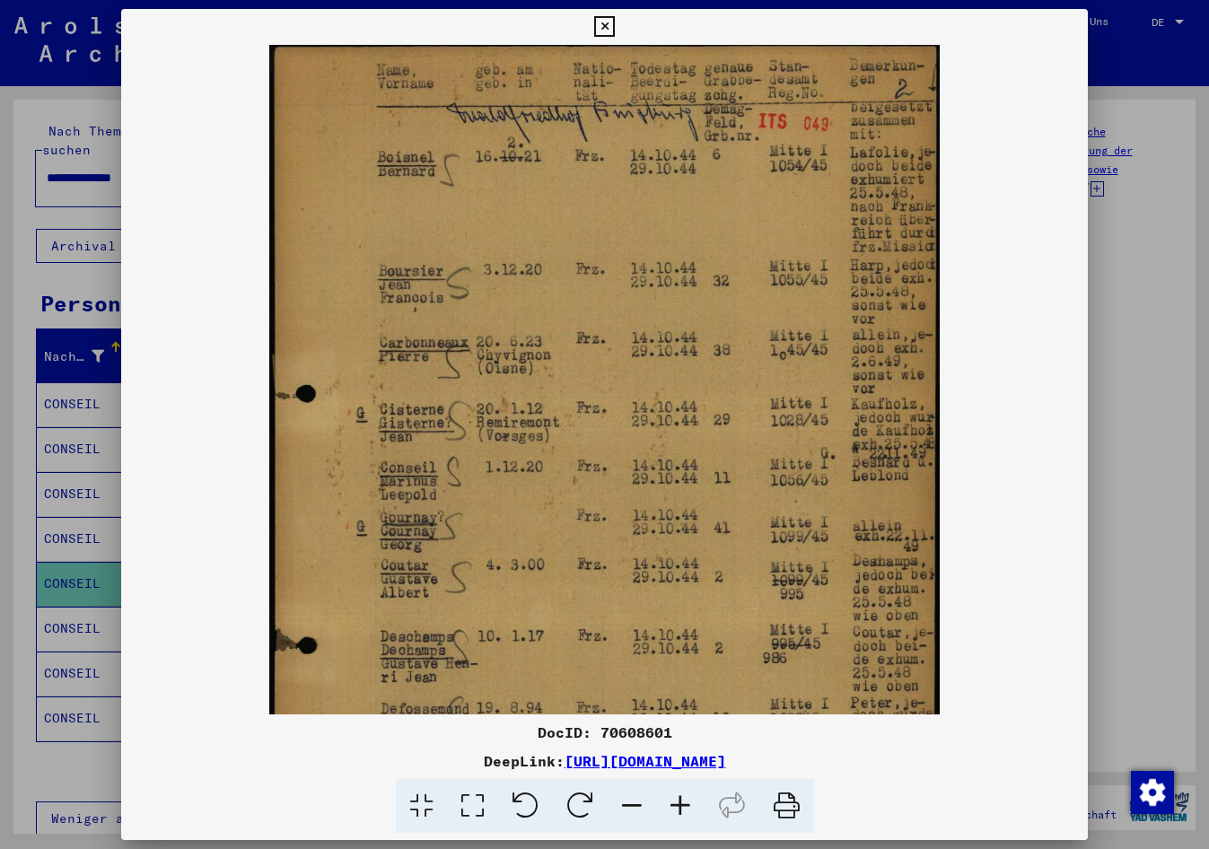
click at [678, 807] on icon at bounding box center [680, 806] width 48 height 55
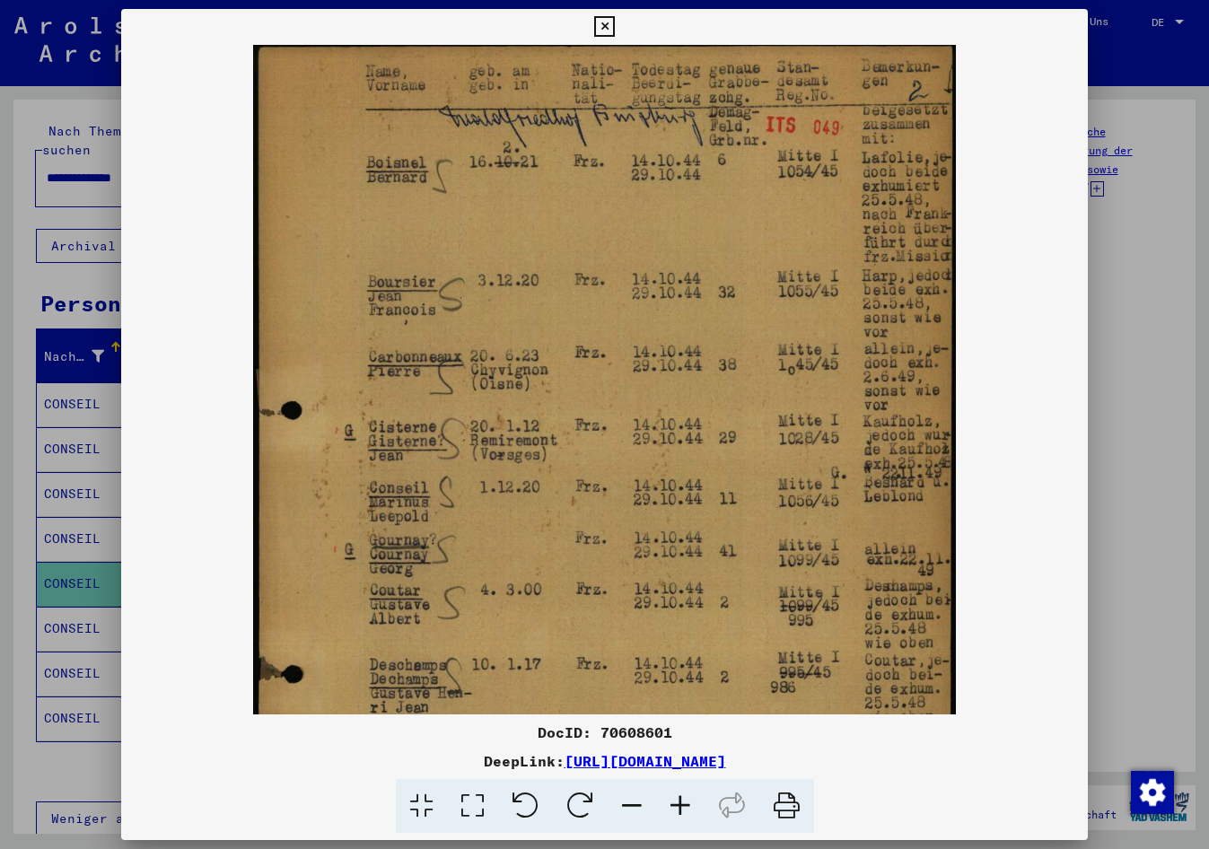
drag, startPoint x: 583, startPoint y: 535, endPoint x: 559, endPoint y: 539, distance: 24.6
click at [559, 539] on img at bounding box center [605, 537] width 704 height 984
click at [8, 533] on div at bounding box center [604, 424] width 1209 height 849
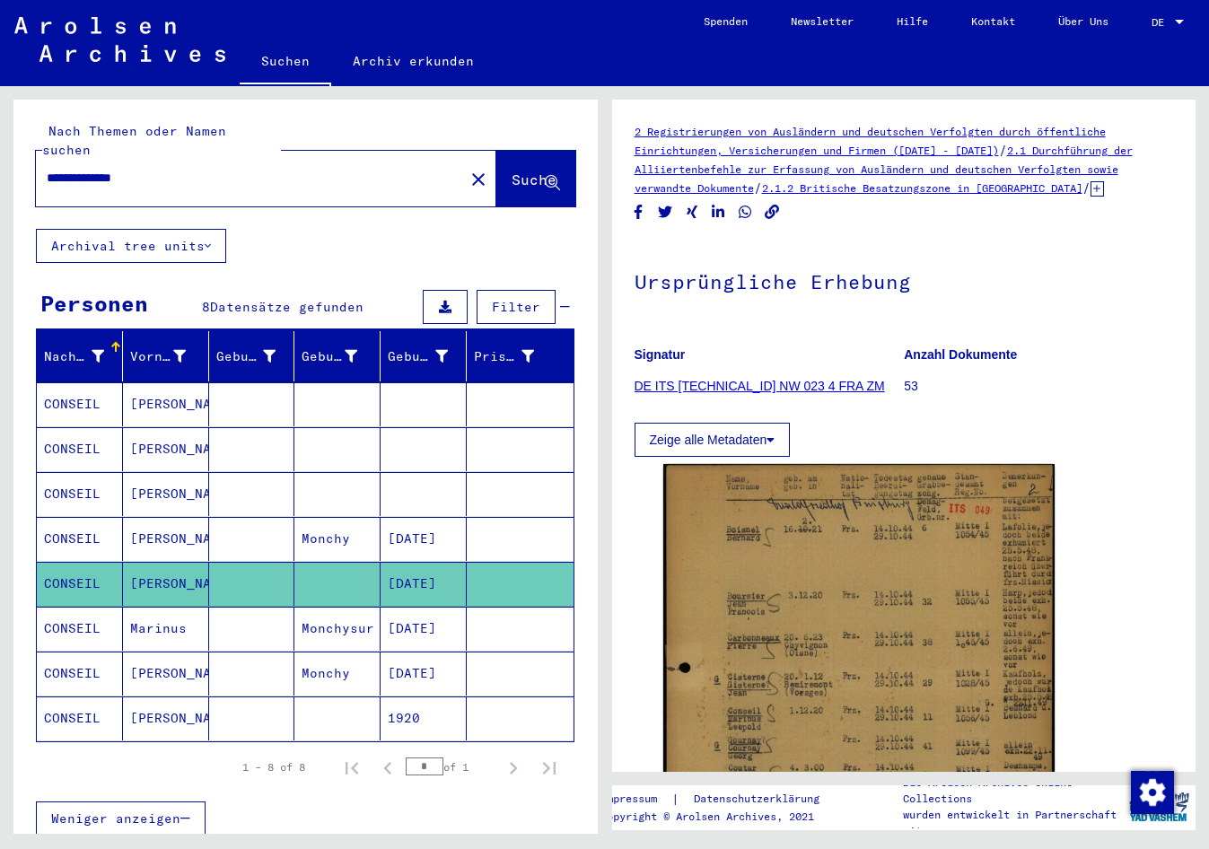
click at [428, 520] on mat-cell "[DATE]" at bounding box center [424, 539] width 86 height 44
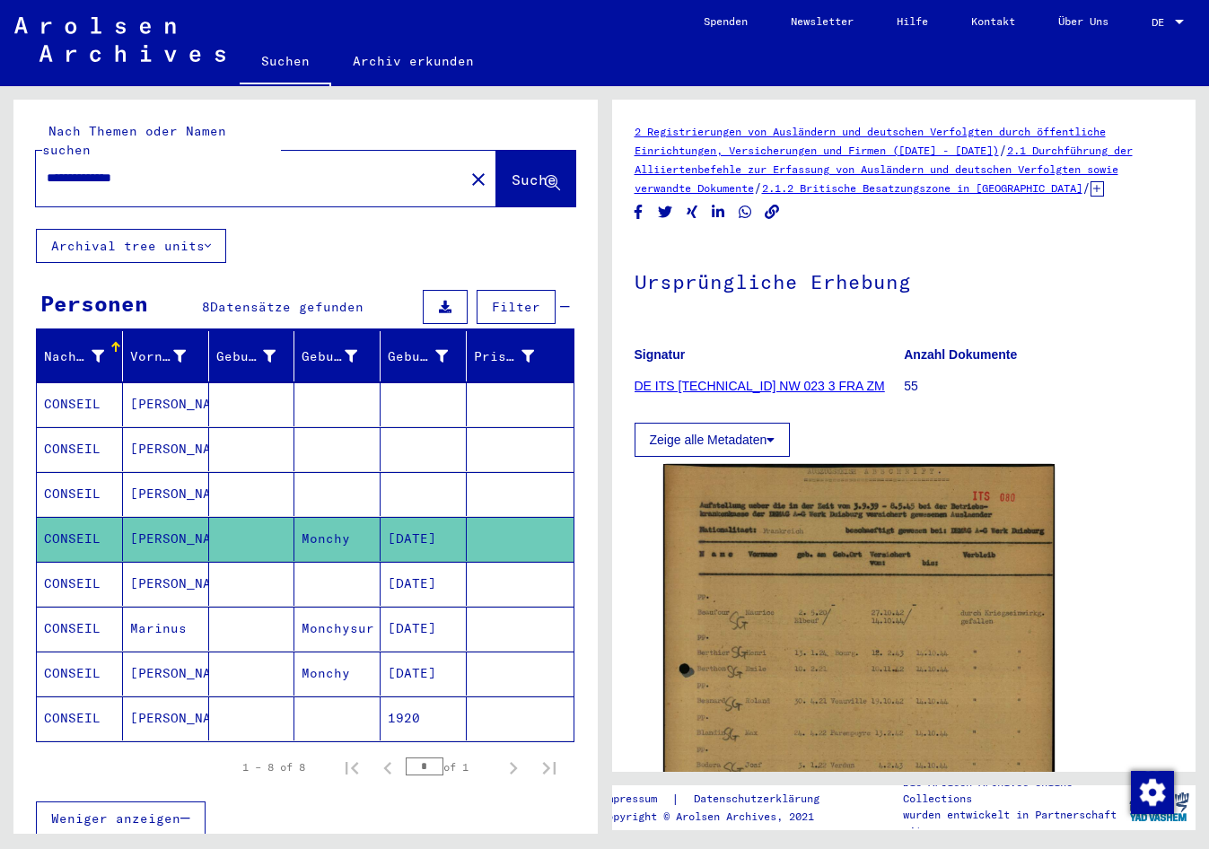
click at [420, 472] on mat-cell at bounding box center [424, 494] width 86 height 44
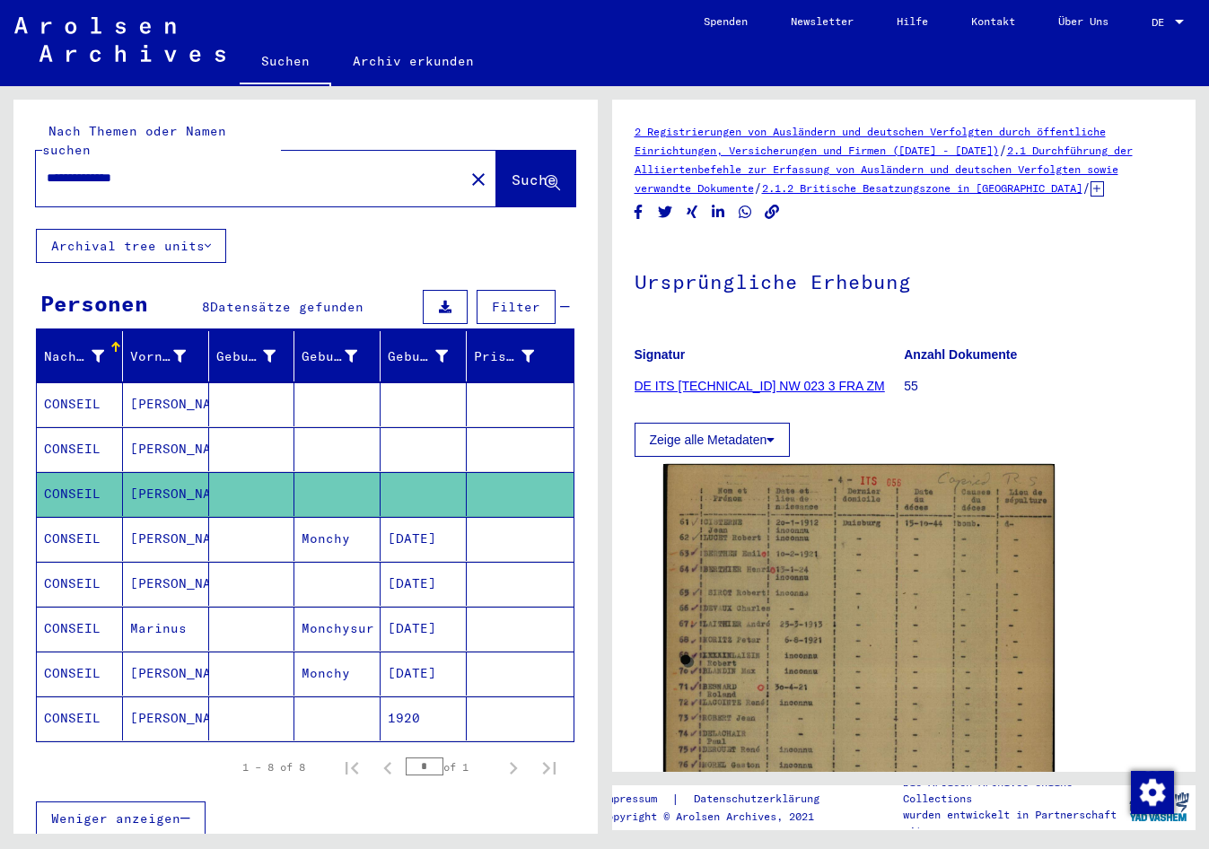
click at [416, 434] on mat-cell at bounding box center [424, 449] width 86 height 44
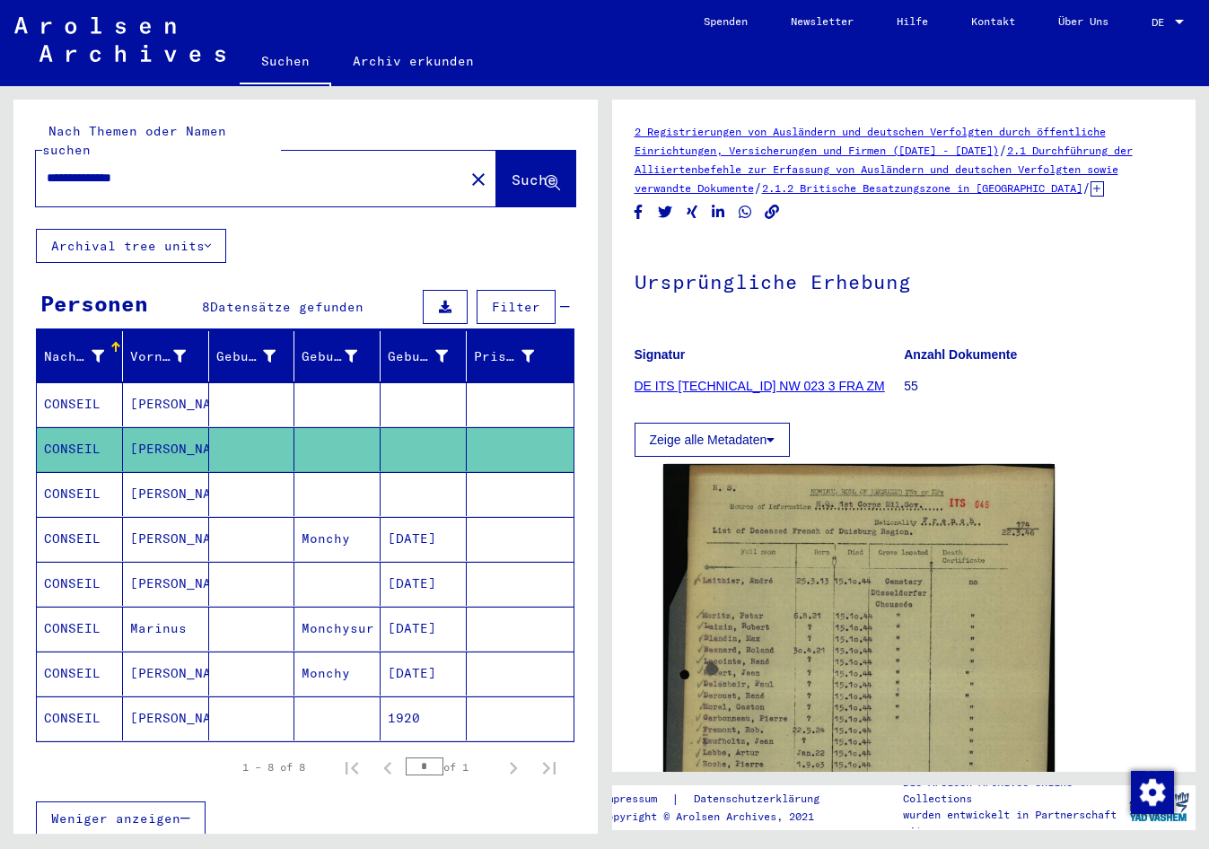
click at [415, 393] on mat-cell at bounding box center [424, 404] width 86 height 44
